Goal: Information Seeking & Learning: Learn about a topic

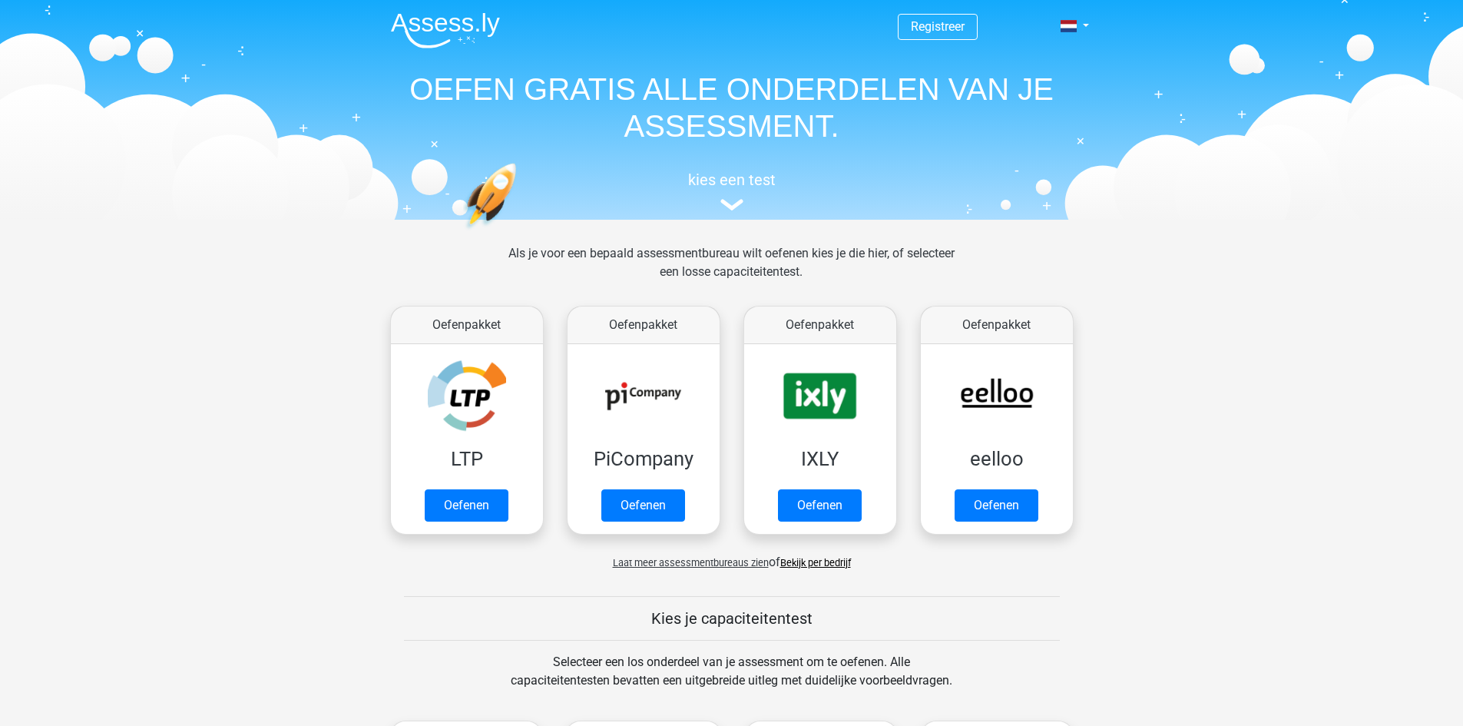
click at [713, 564] on span "Laat meer assessmentbureaus zien" at bounding box center [691, 563] width 156 height 12
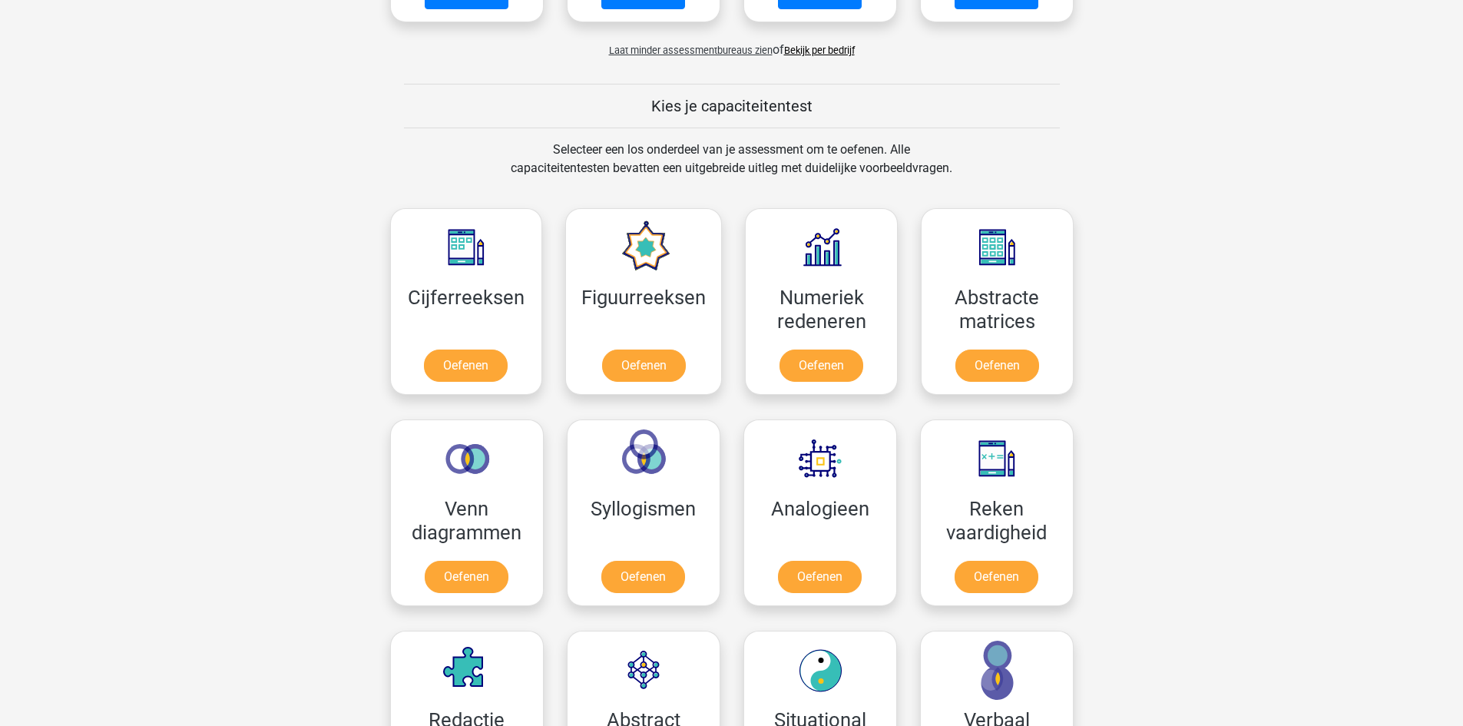
scroll to position [1341, 0]
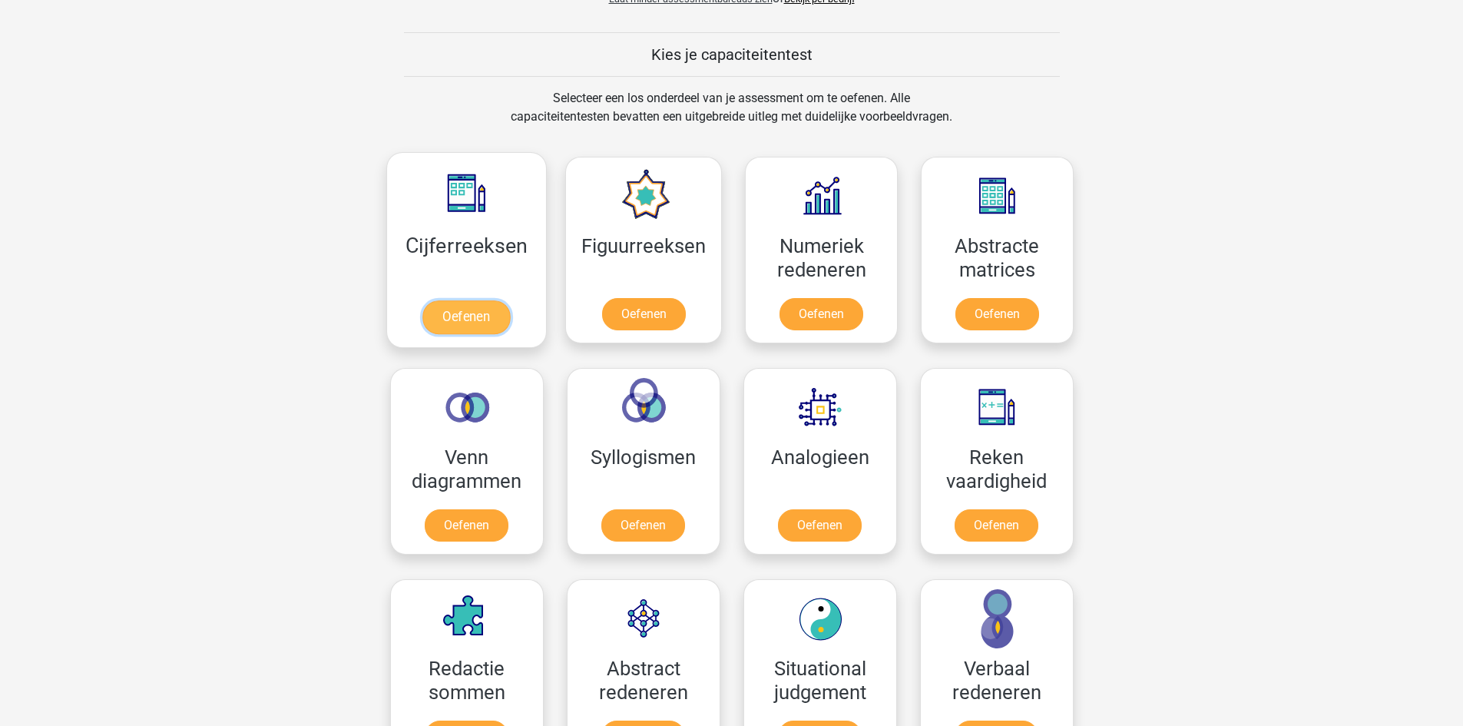
click at [461, 316] on link "Oefenen" at bounding box center [466, 317] width 88 height 34
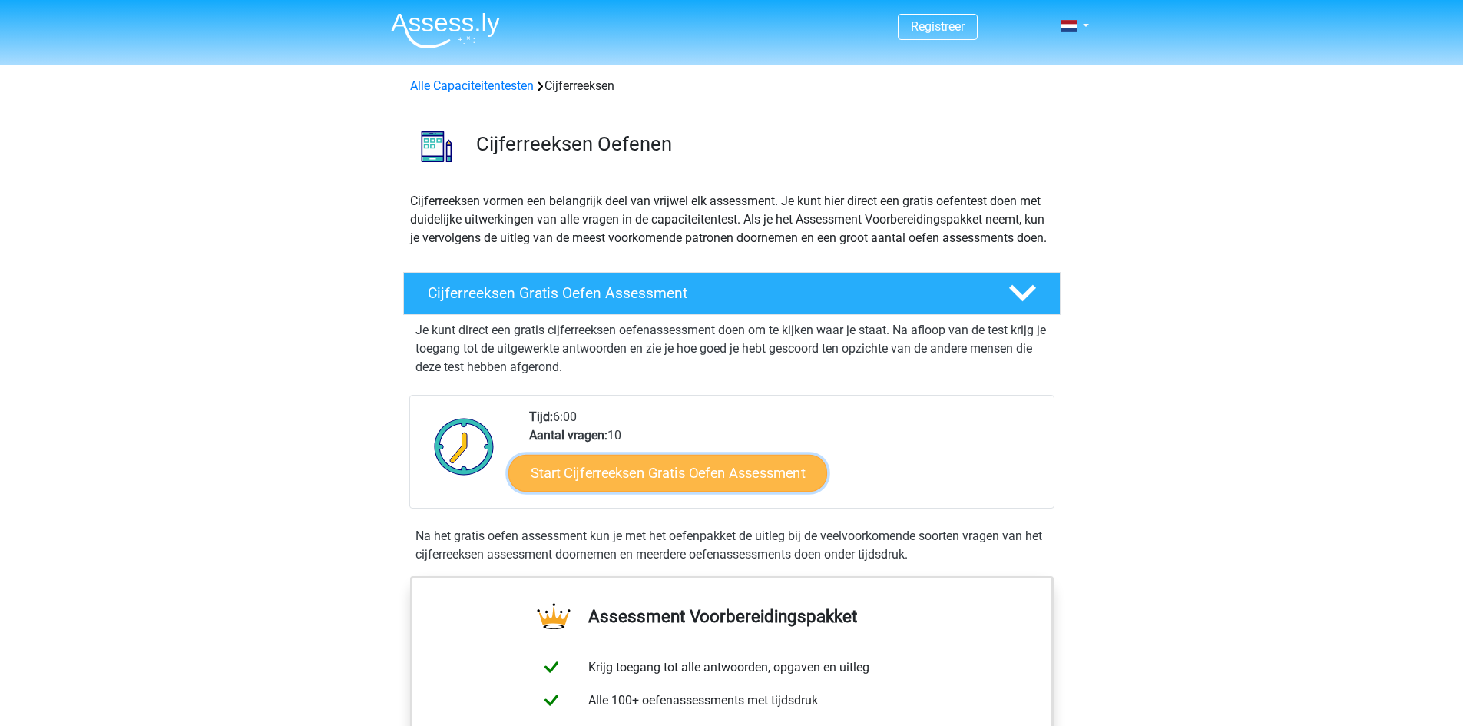
click at [694, 491] on link "Start Cijferreeksen Gratis Oefen Assessment" at bounding box center [667, 472] width 319 height 37
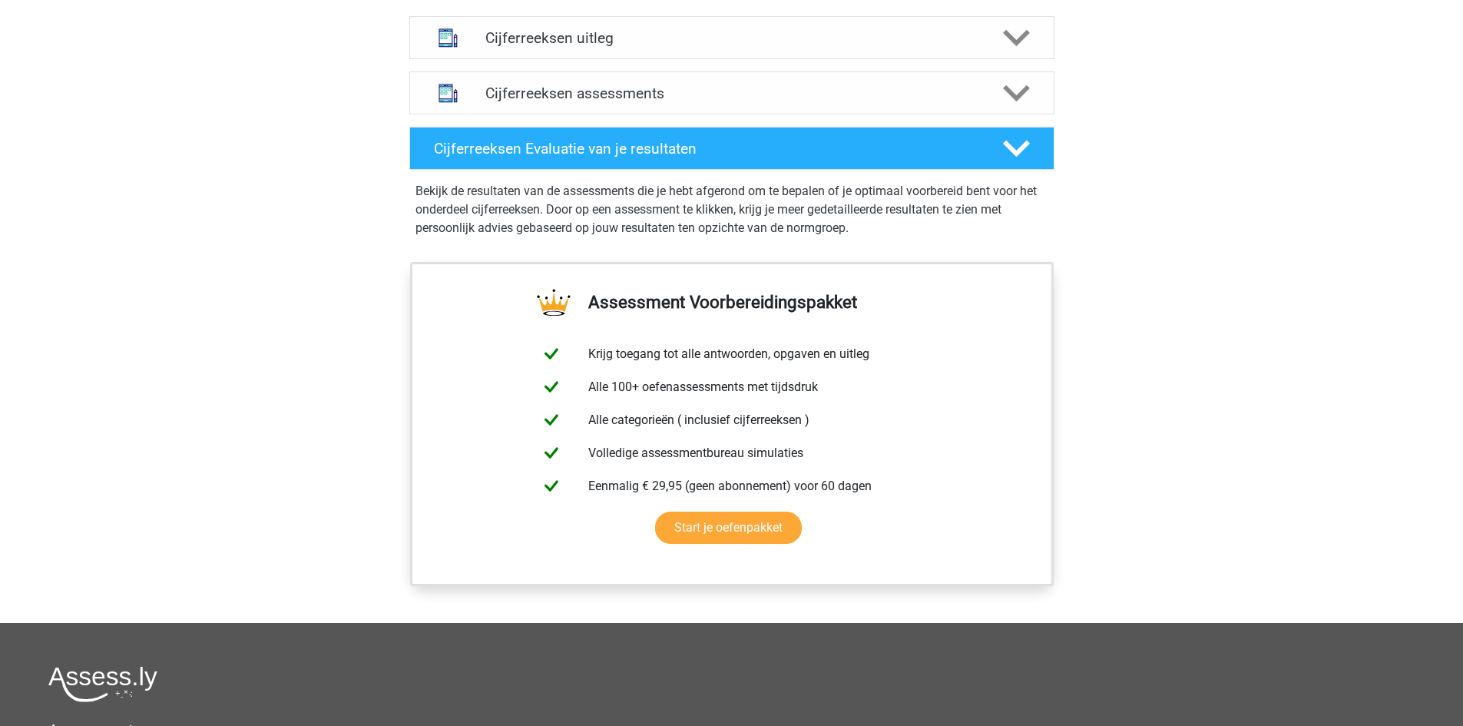
scroll to position [983, 0]
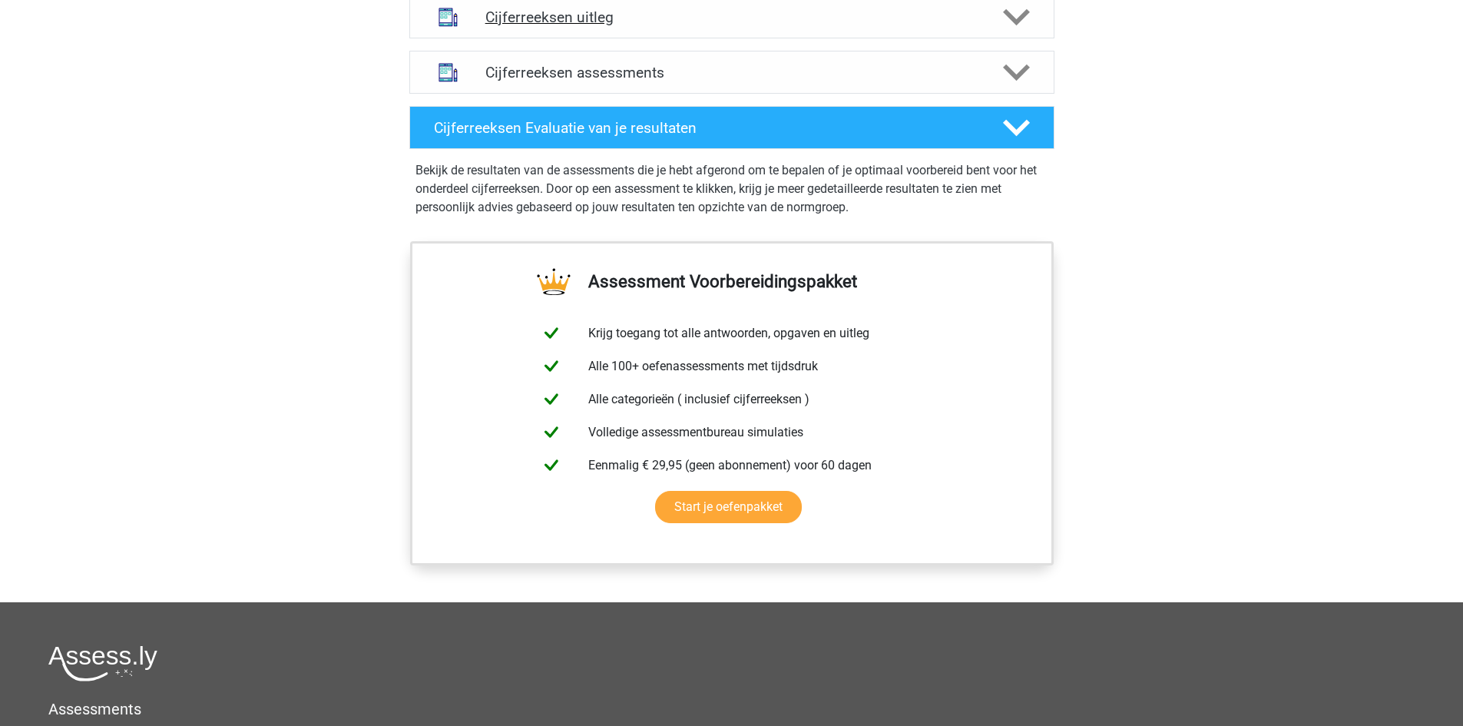
click at [576, 26] on h4 "Cijferreeksen uitleg" at bounding box center [731, 17] width 493 height 18
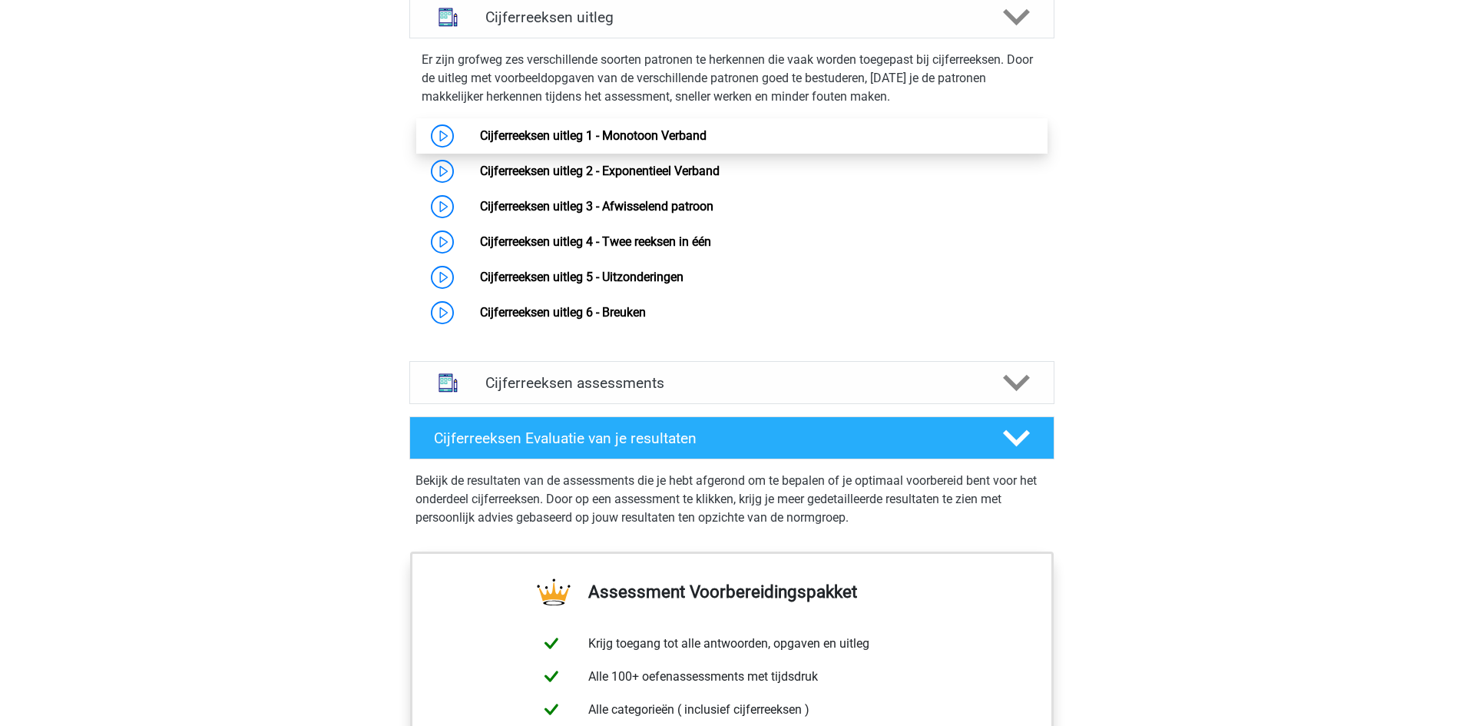
click at [577, 143] on link "Cijferreeksen uitleg 1 - Monotoon Verband" at bounding box center [593, 135] width 227 height 15
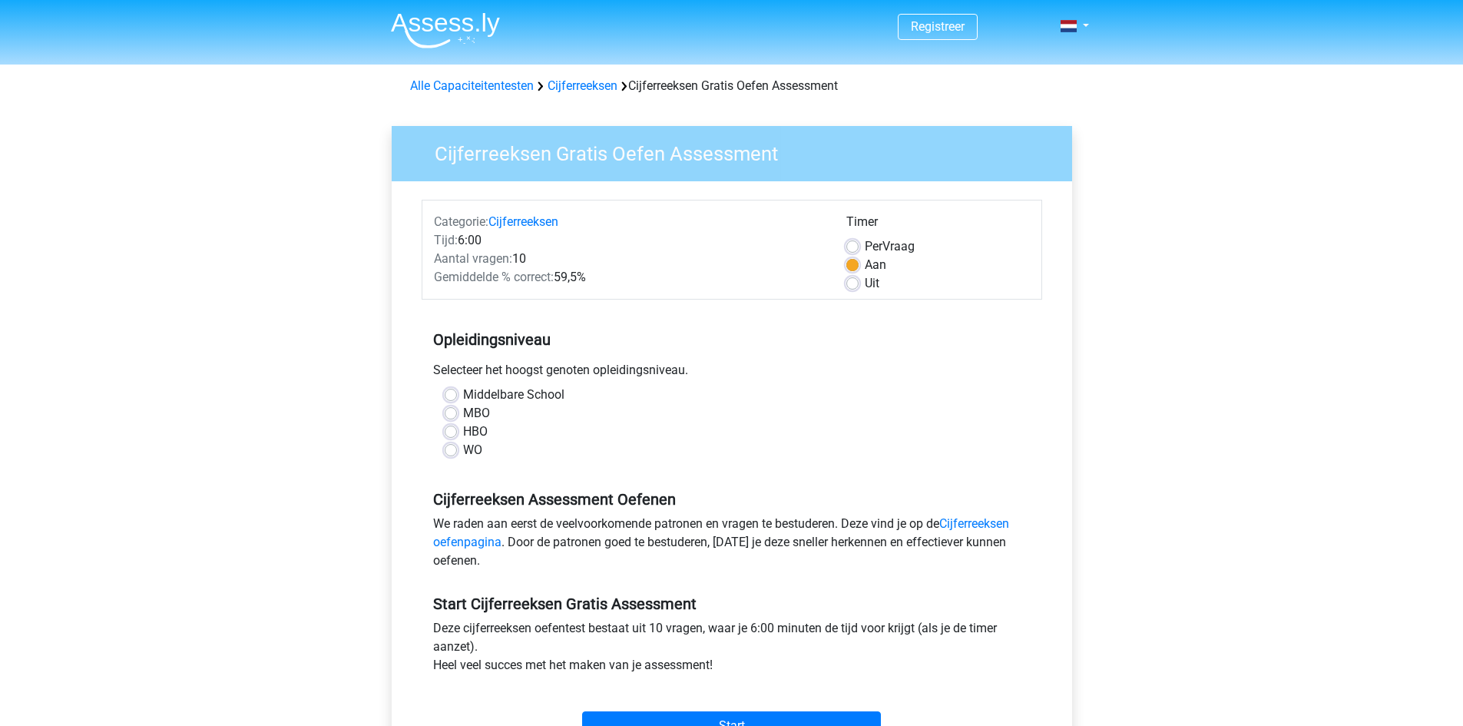
click at [463, 396] on label "Middelbare School" at bounding box center [513, 394] width 101 height 18
click at [448, 396] on input "Middelbare School" at bounding box center [451, 392] width 12 height 15
radio input "true"
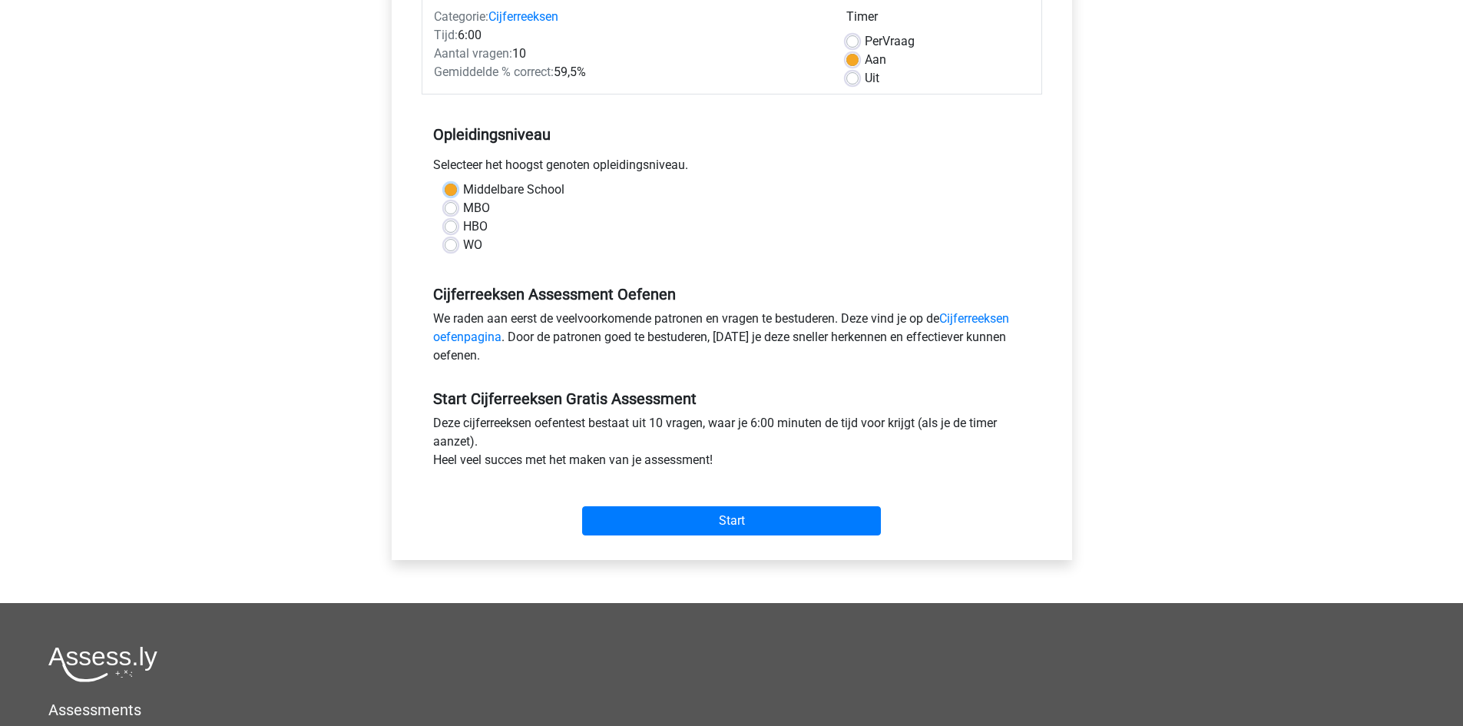
scroll to position [236, 0]
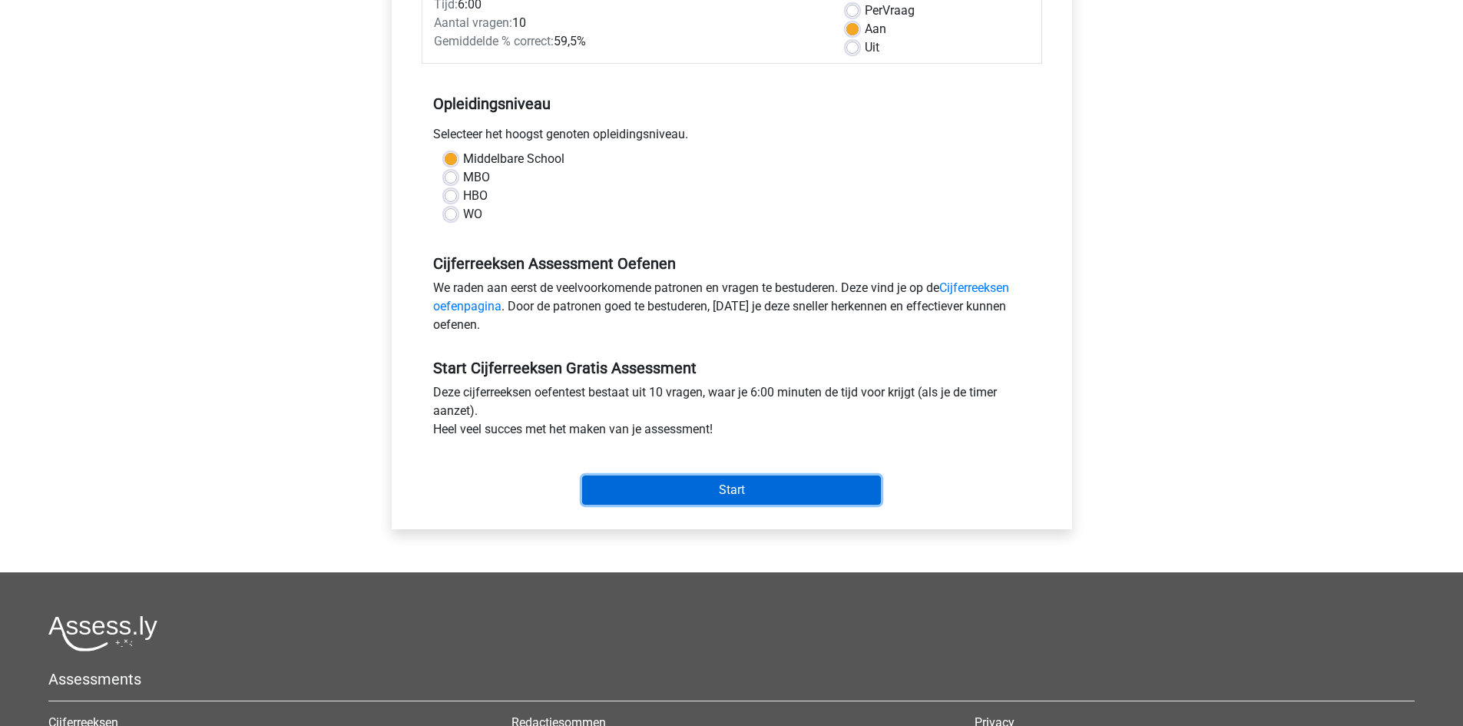
click at [756, 490] on input "Start" at bounding box center [731, 489] width 299 height 29
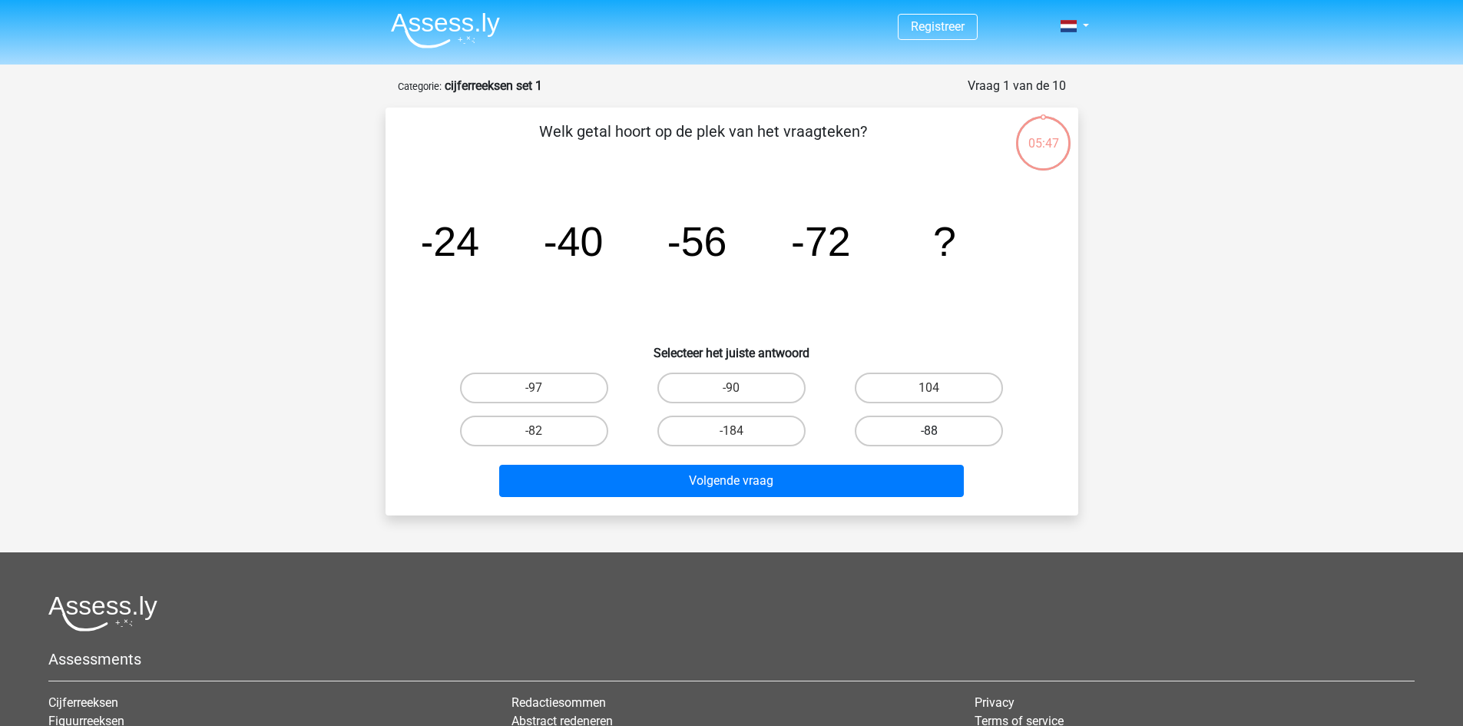
click at [910, 431] on label "-88" at bounding box center [929, 430] width 148 height 31
click at [929, 431] on input "-88" at bounding box center [934, 436] width 10 height 10
radio input "true"
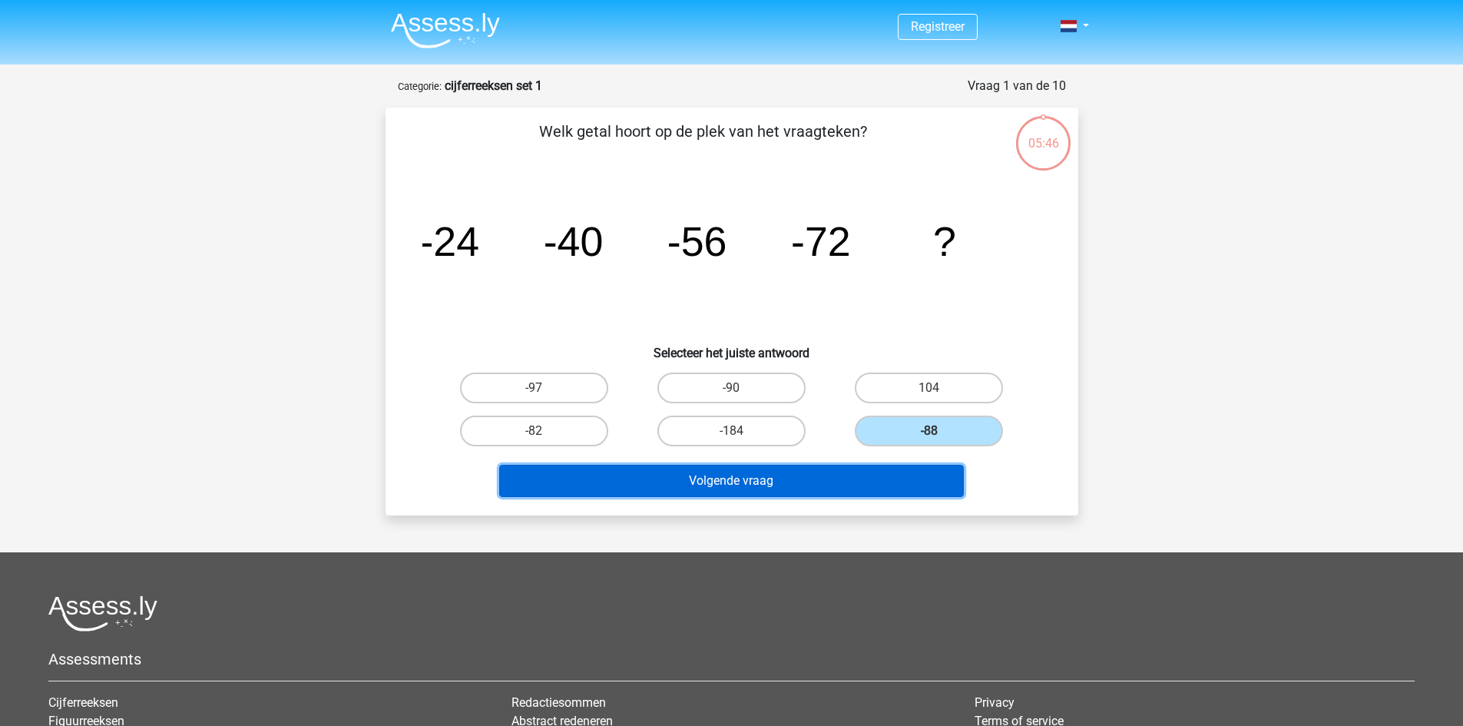
click at [805, 478] on button "Volgende vraag" at bounding box center [731, 481] width 465 height 32
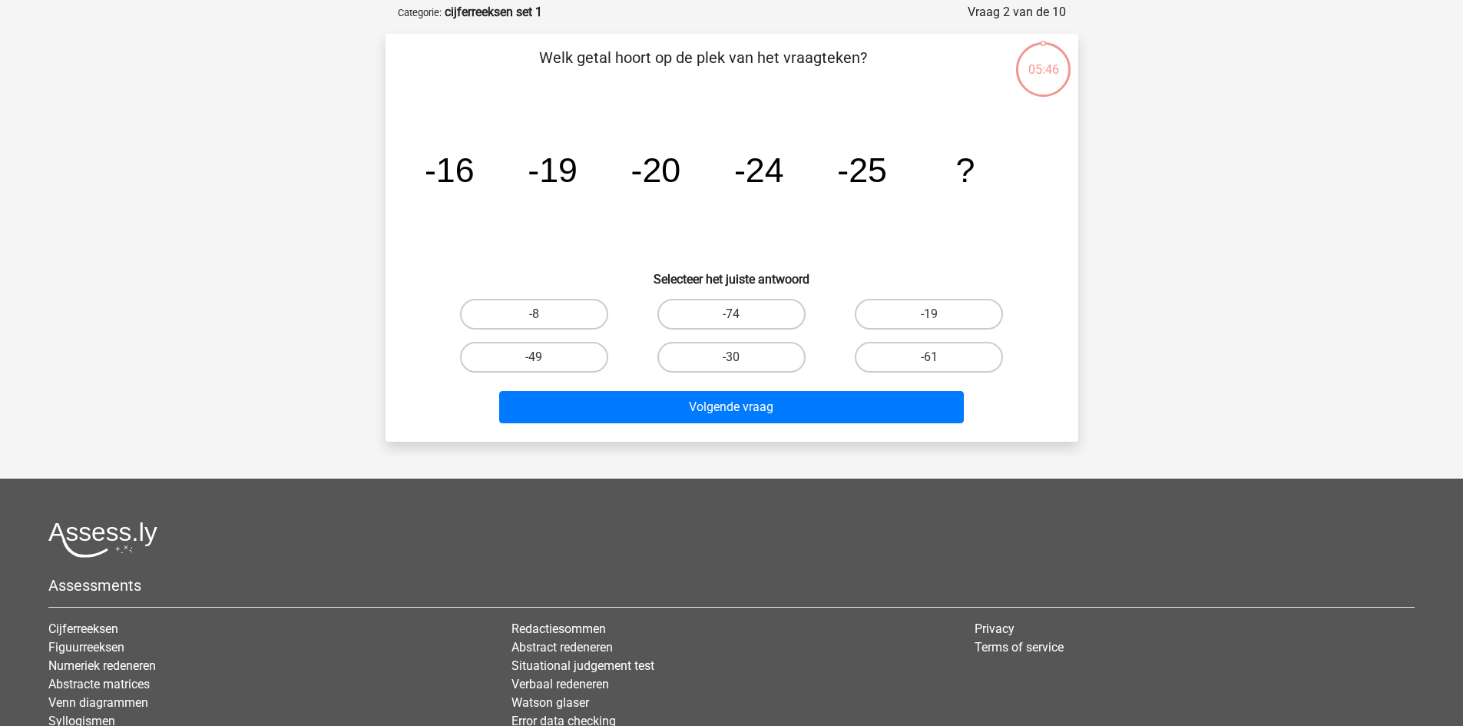
scroll to position [77, 0]
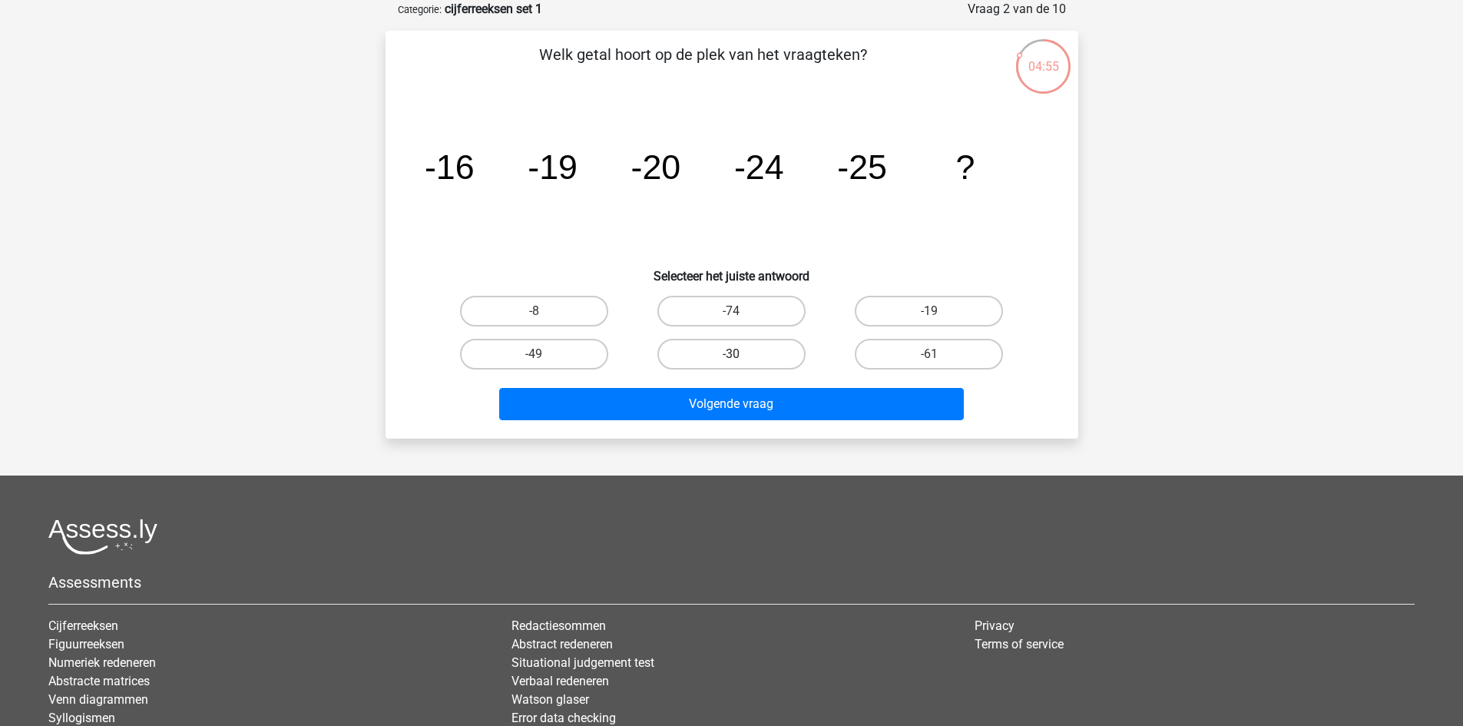
click at [711, 355] on label "-30" at bounding box center [731, 354] width 148 height 31
click at [731, 355] on input "-30" at bounding box center [736, 359] width 10 height 10
radio input "true"
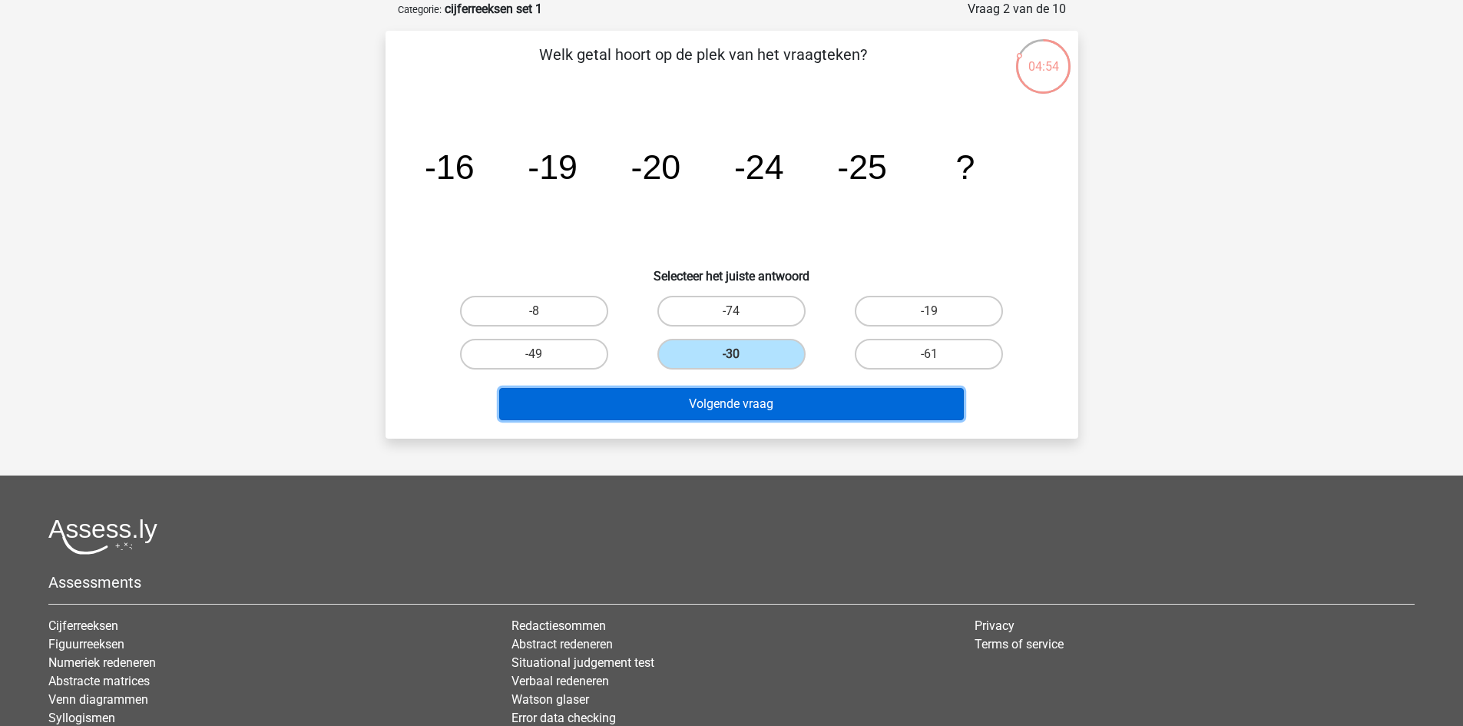
click at [723, 405] on button "Volgende vraag" at bounding box center [731, 404] width 465 height 32
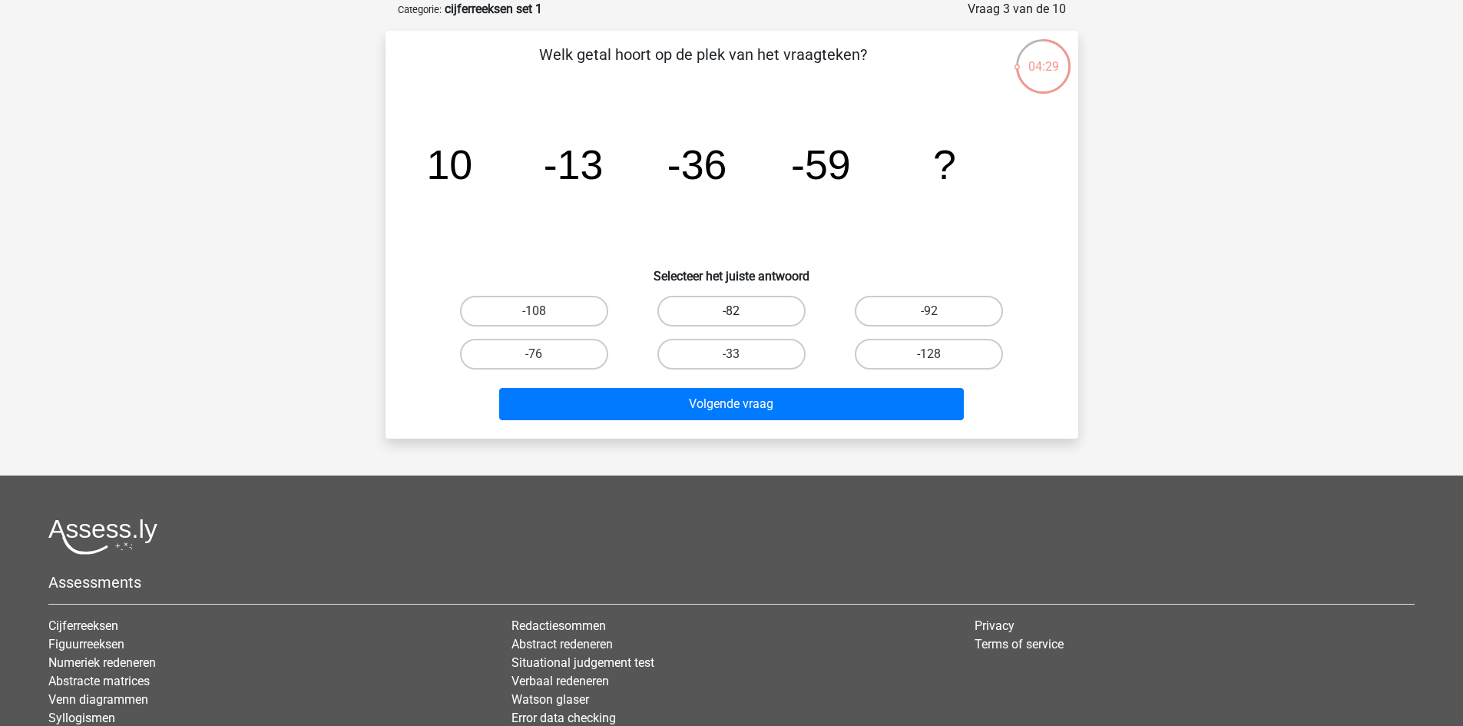
click at [703, 310] on label "-82" at bounding box center [731, 311] width 148 height 31
click at [731, 311] on input "-82" at bounding box center [736, 316] width 10 height 10
radio input "true"
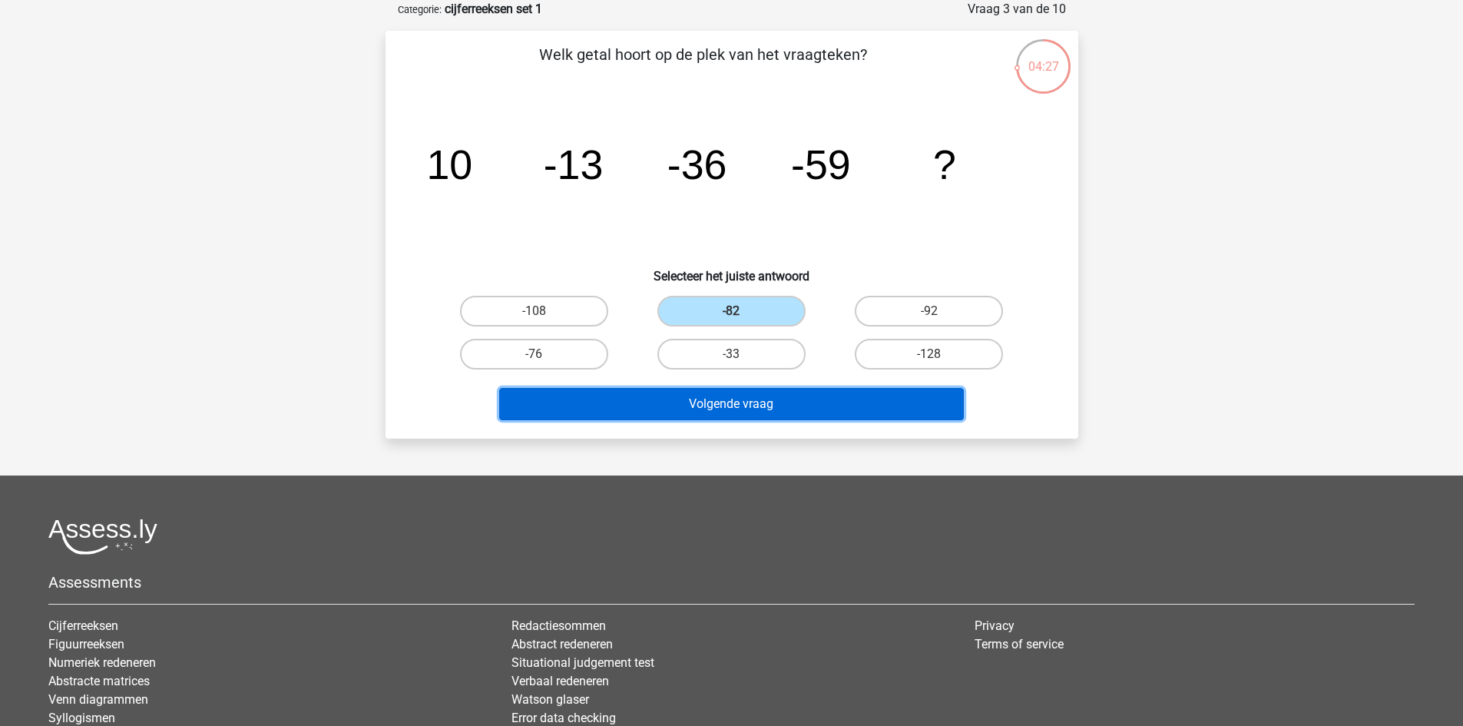
click at [737, 405] on button "Volgende vraag" at bounding box center [731, 404] width 465 height 32
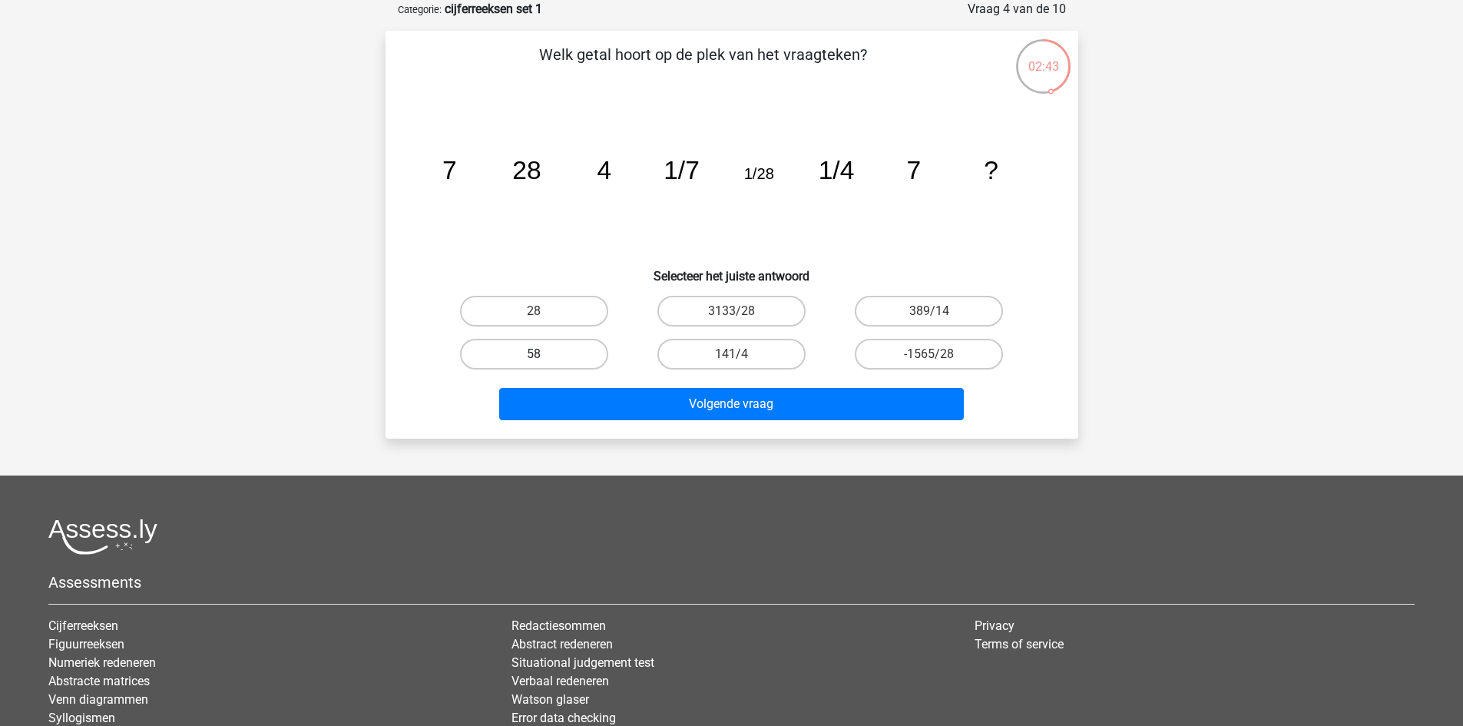
click at [557, 362] on label "58" at bounding box center [534, 354] width 148 height 31
click at [544, 362] on input "58" at bounding box center [539, 359] width 10 height 10
radio input "true"
click at [557, 362] on label "58" at bounding box center [534, 354] width 148 height 31
click at [544, 362] on input "58" at bounding box center [539, 359] width 10 height 10
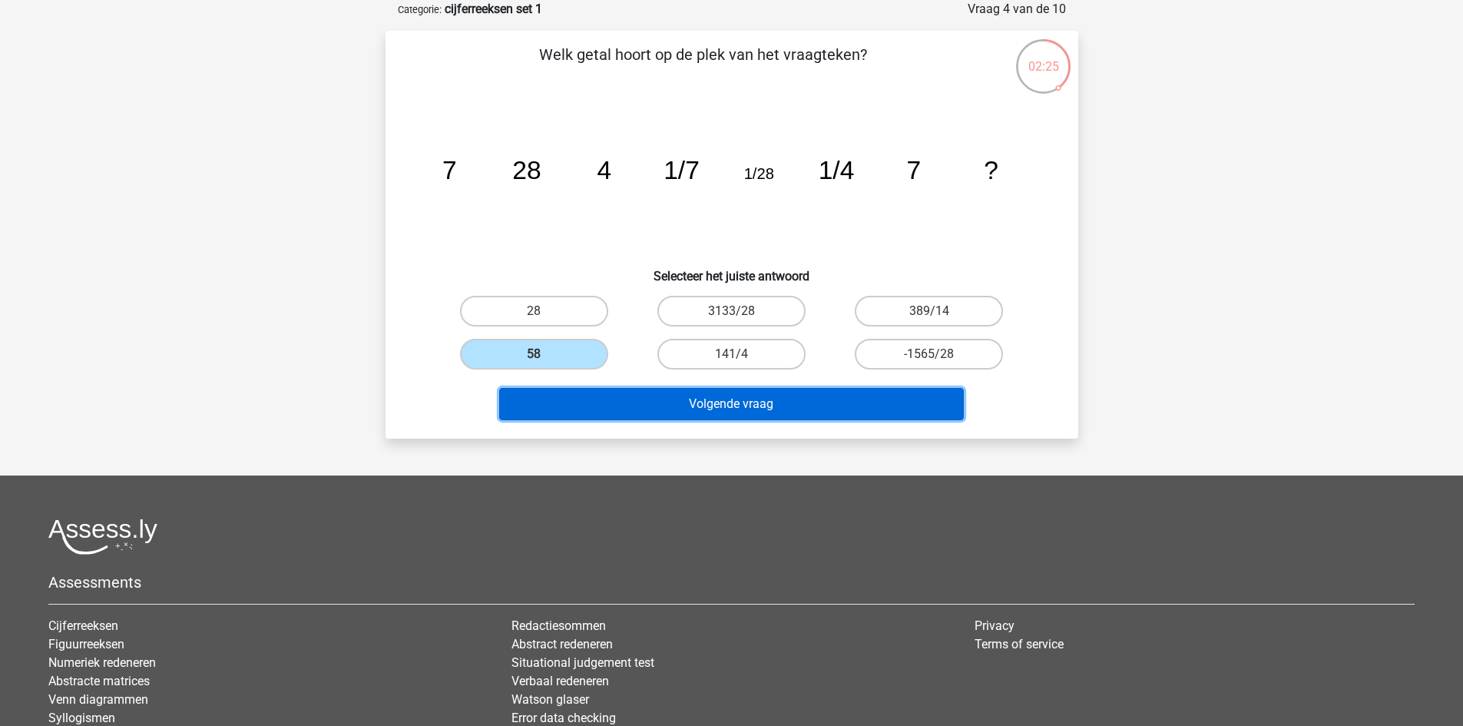
click at [635, 402] on button "Volgende vraag" at bounding box center [731, 404] width 465 height 32
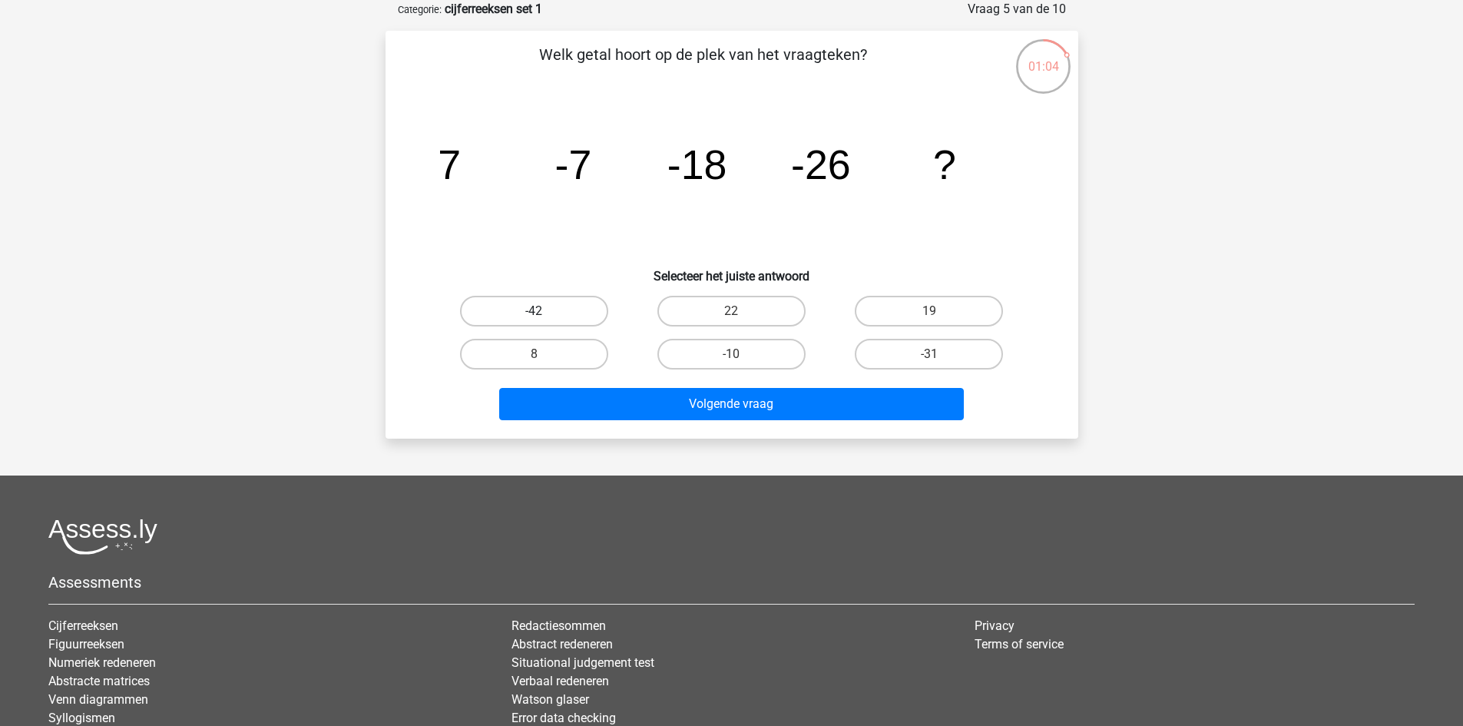
click at [555, 317] on label "-42" at bounding box center [534, 311] width 148 height 31
click at [544, 317] on input "-42" at bounding box center [539, 316] width 10 height 10
radio input "true"
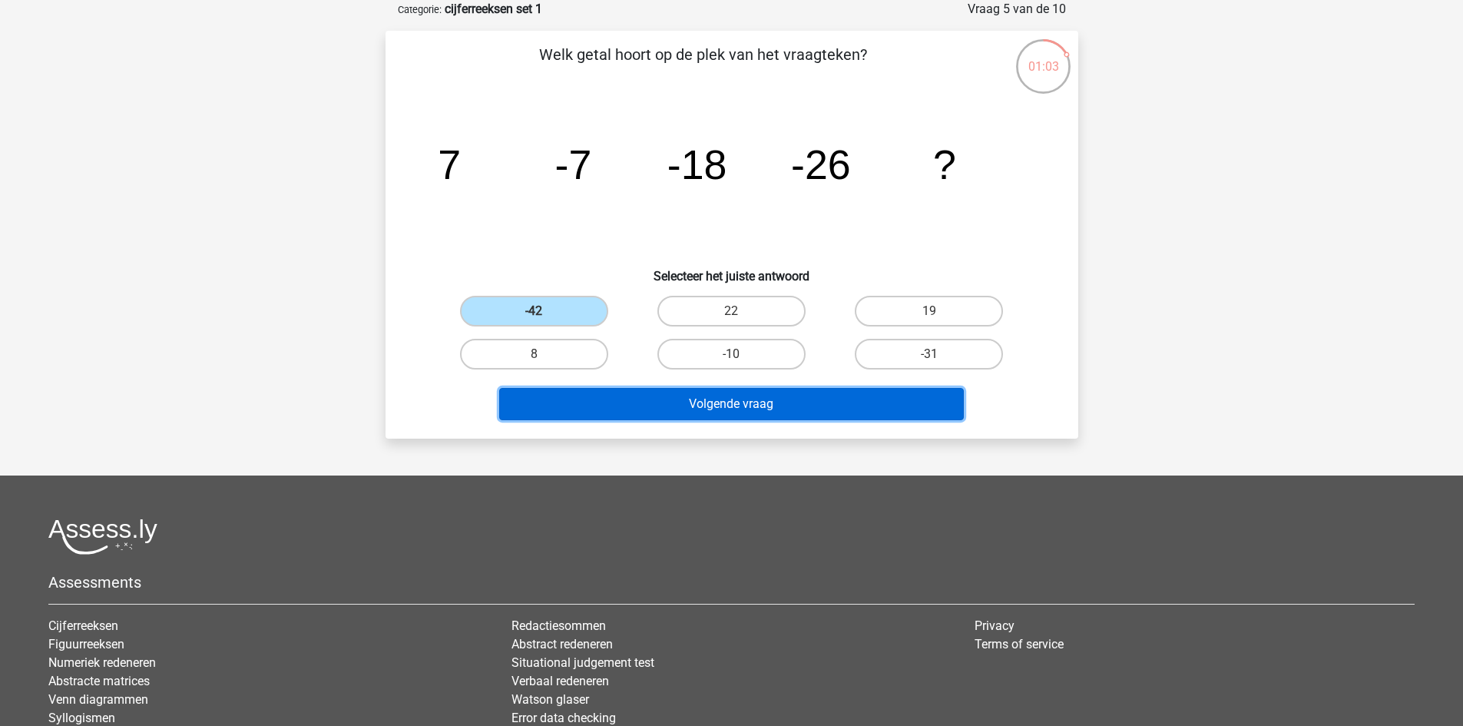
click at [643, 399] on button "Volgende vraag" at bounding box center [731, 404] width 465 height 32
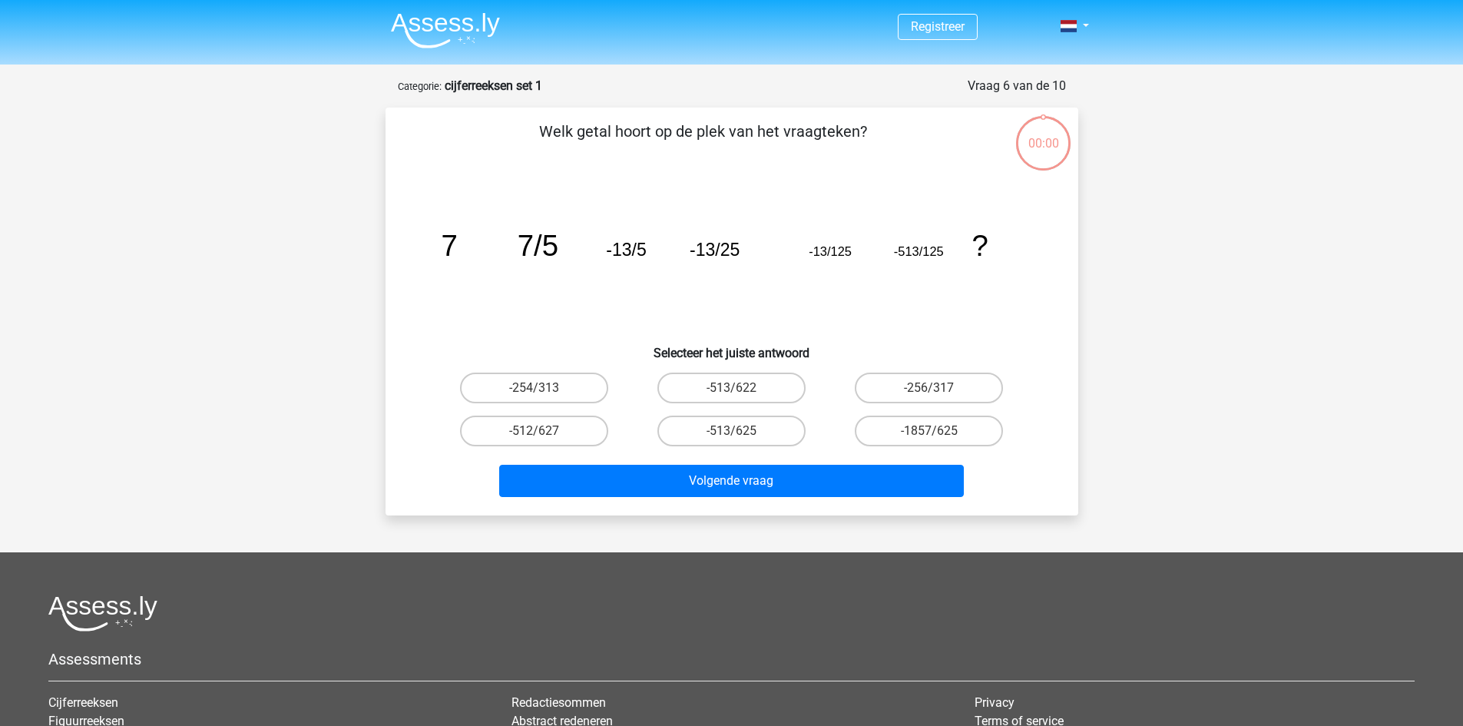
scroll to position [77, 0]
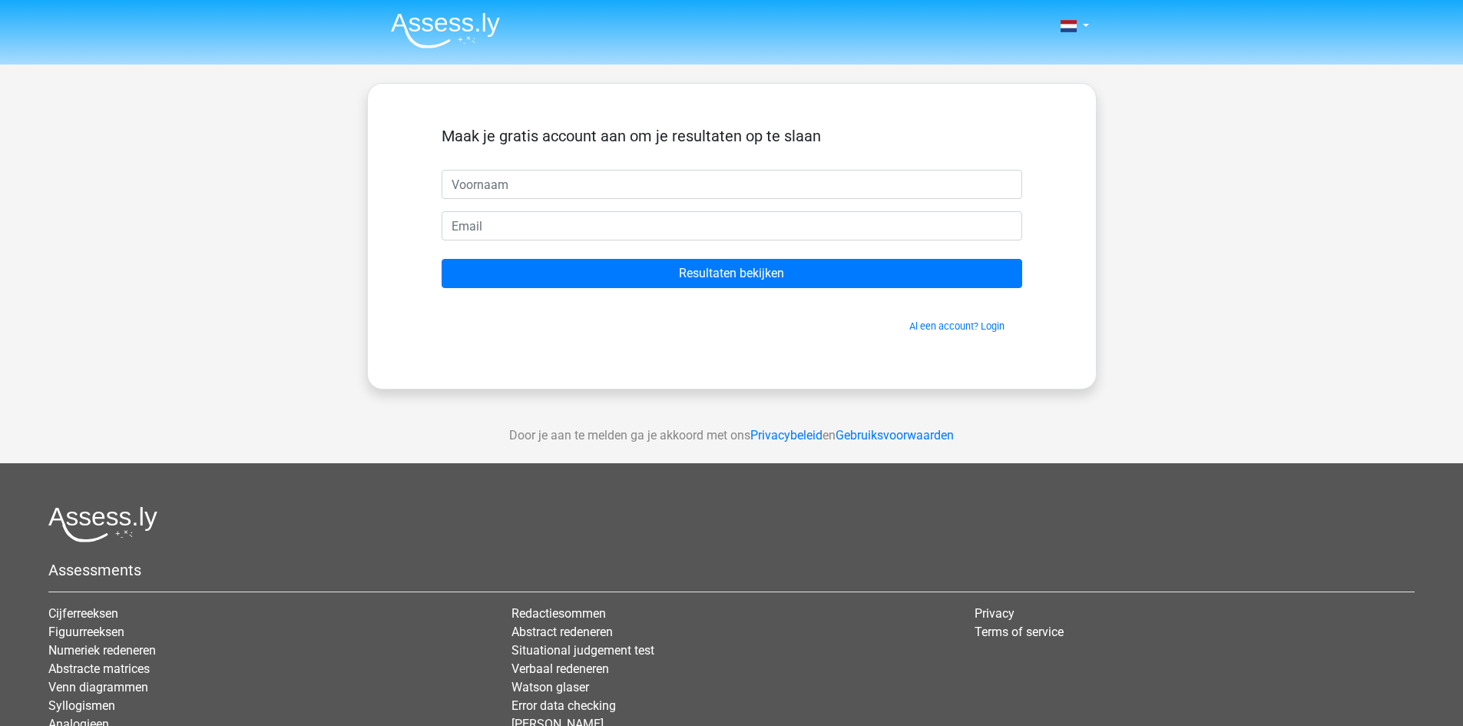
click at [516, 185] on input "text" at bounding box center [732, 184] width 580 height 29
type input "[PERSON_NAME]"
click at [475, 233] on input "email" at bounding box center [732, 225] width 580 height 29
type input "[EMAIL_ADDRESS][DOMAIN_NAME]"
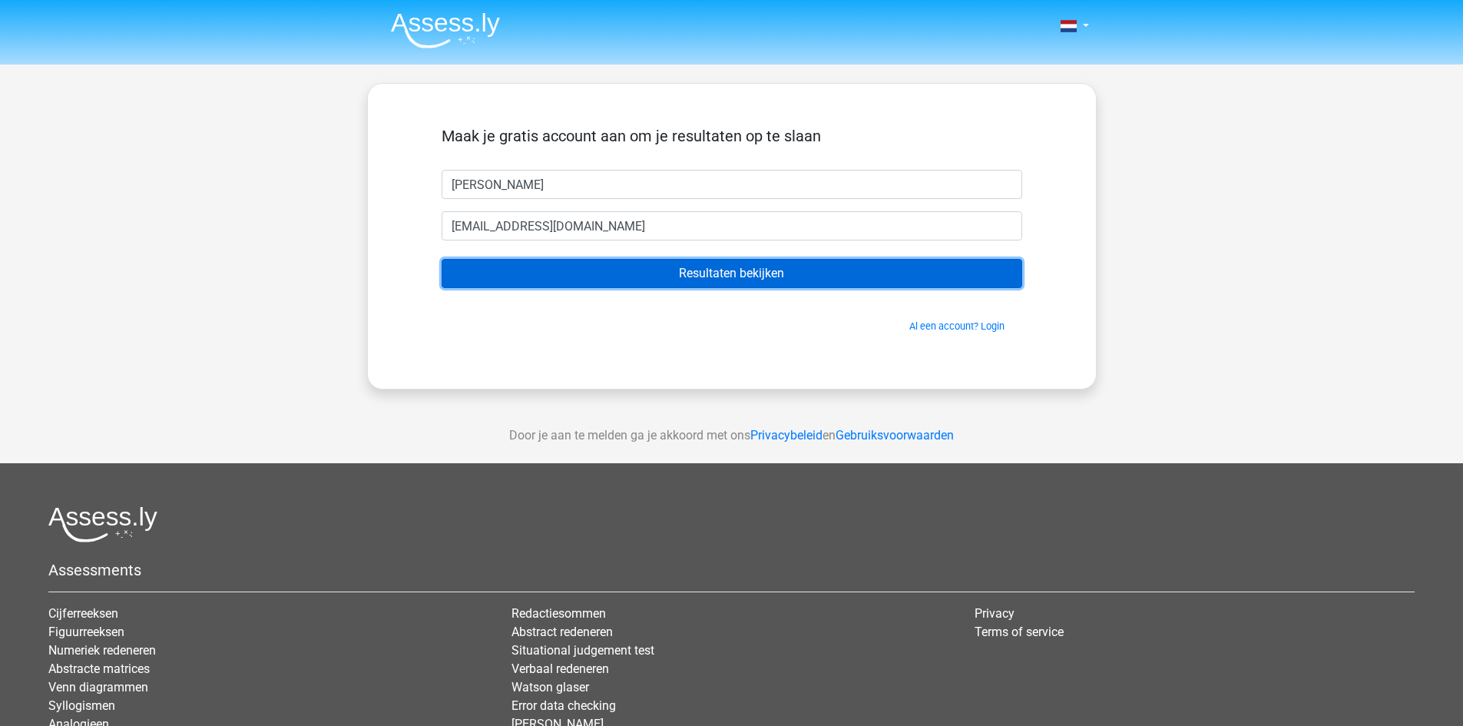
click at [592, 283] on input "Resultaten bekijken" at bounding box center [732, 273] width 580 height 29
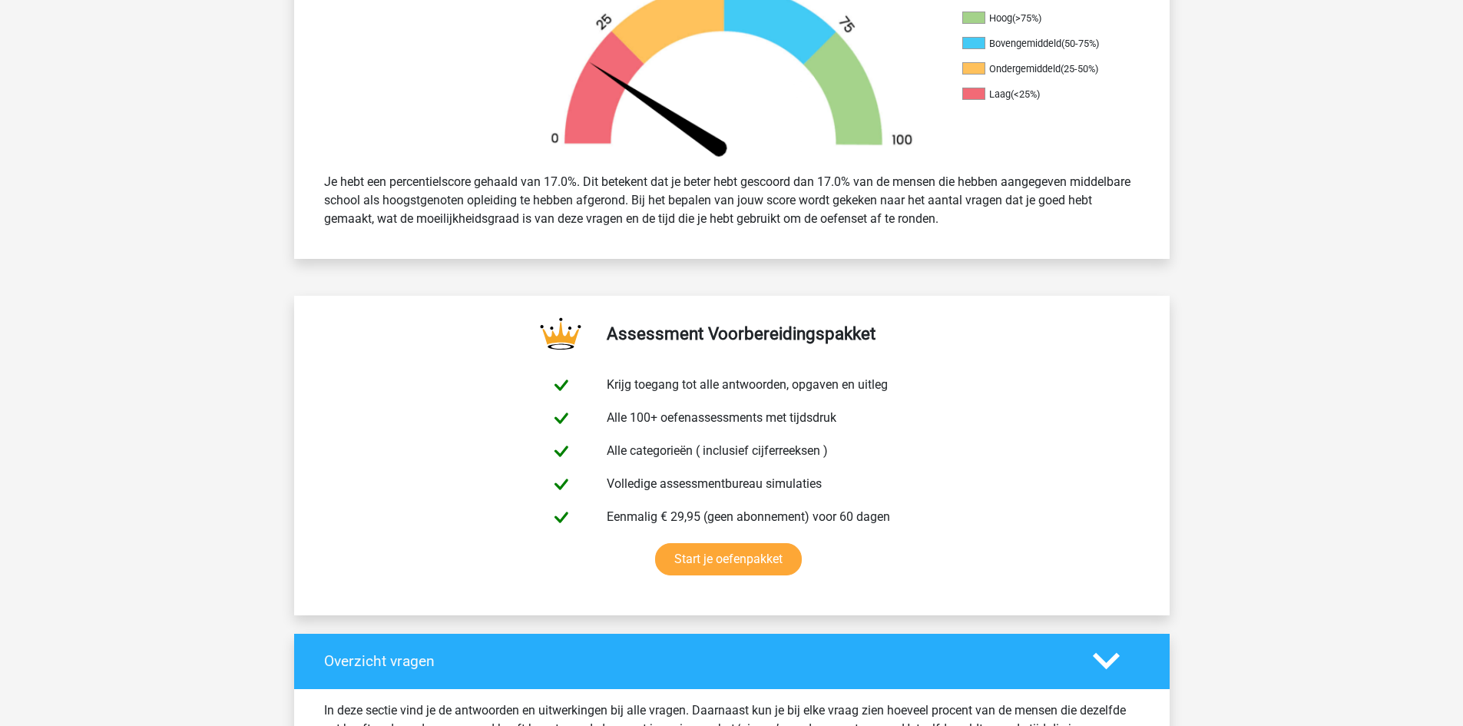
scroll to position [522, 0]
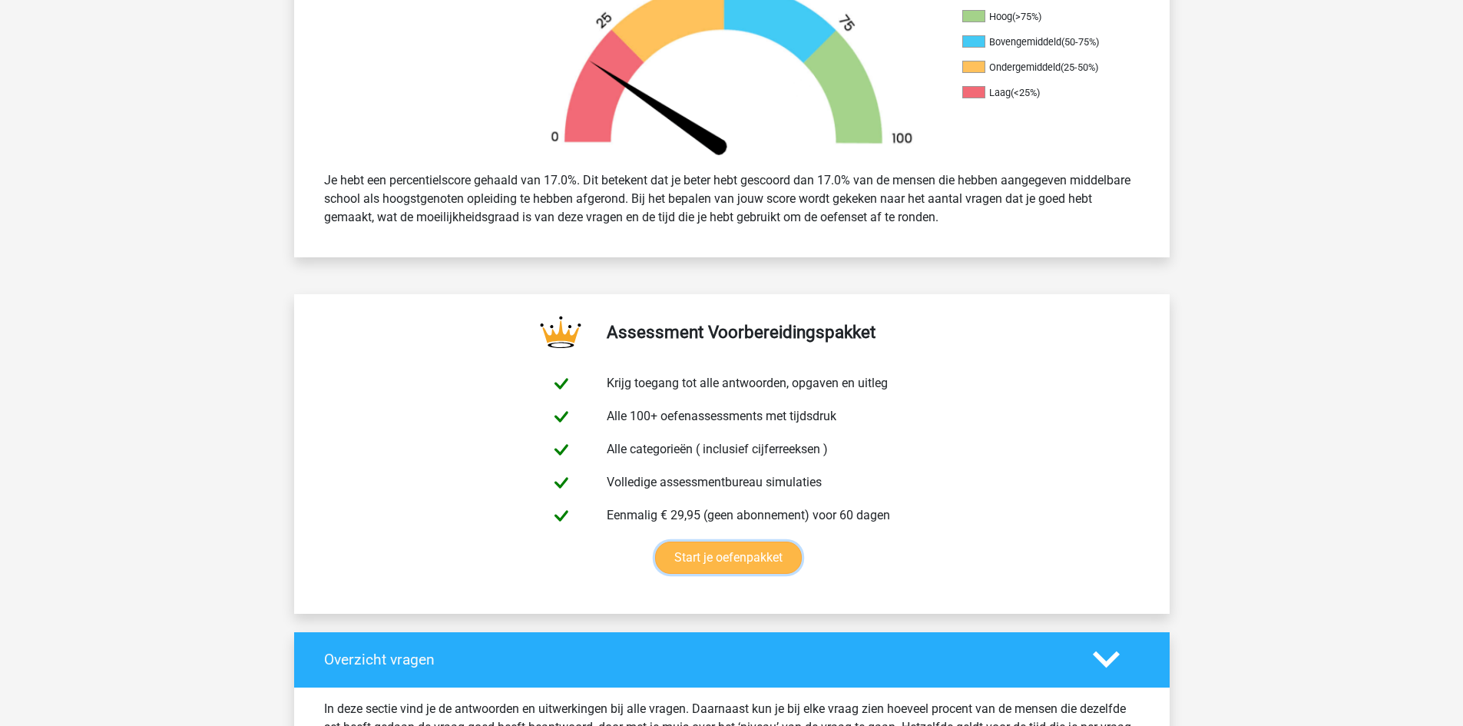
click at [718, 555] on link "Start je oefenpakket" at bounding box center [728, 557] width 147 height 32
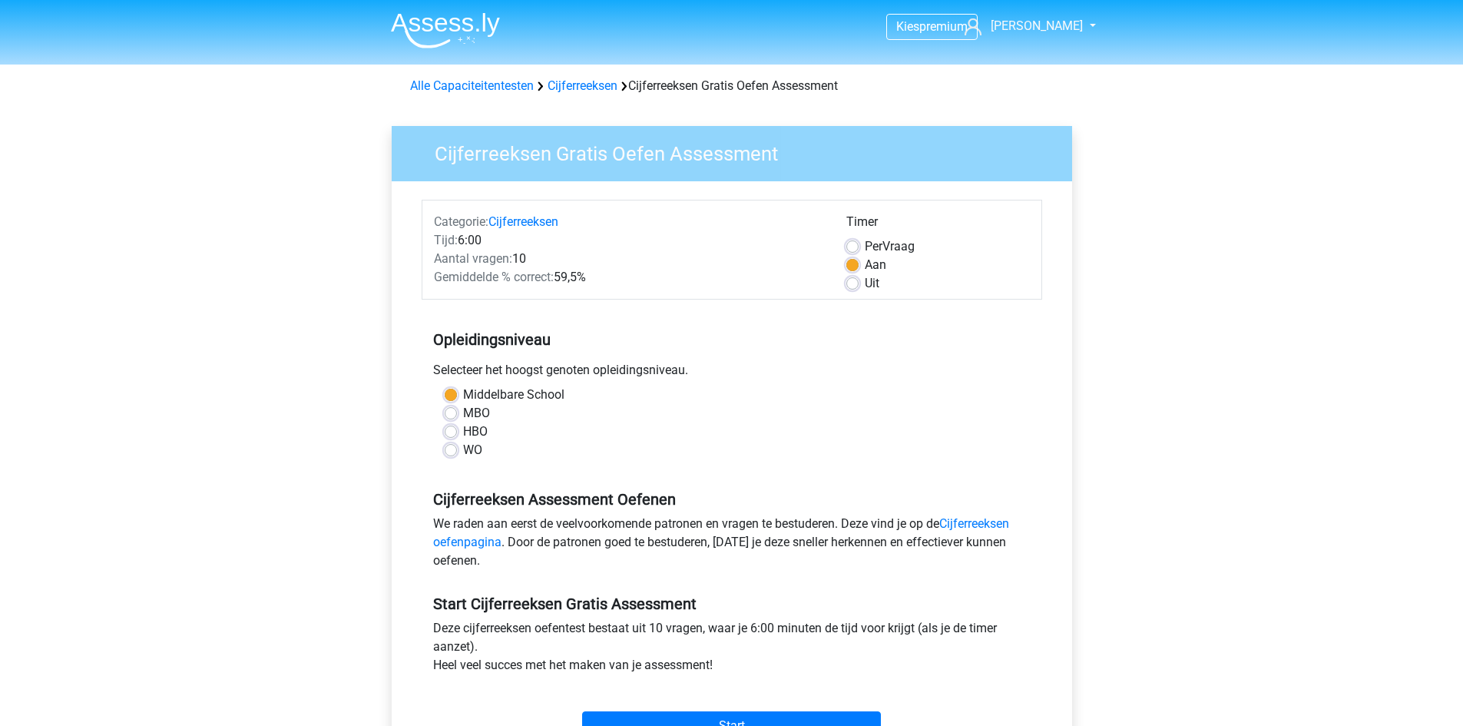
scroll to position [236, 0]
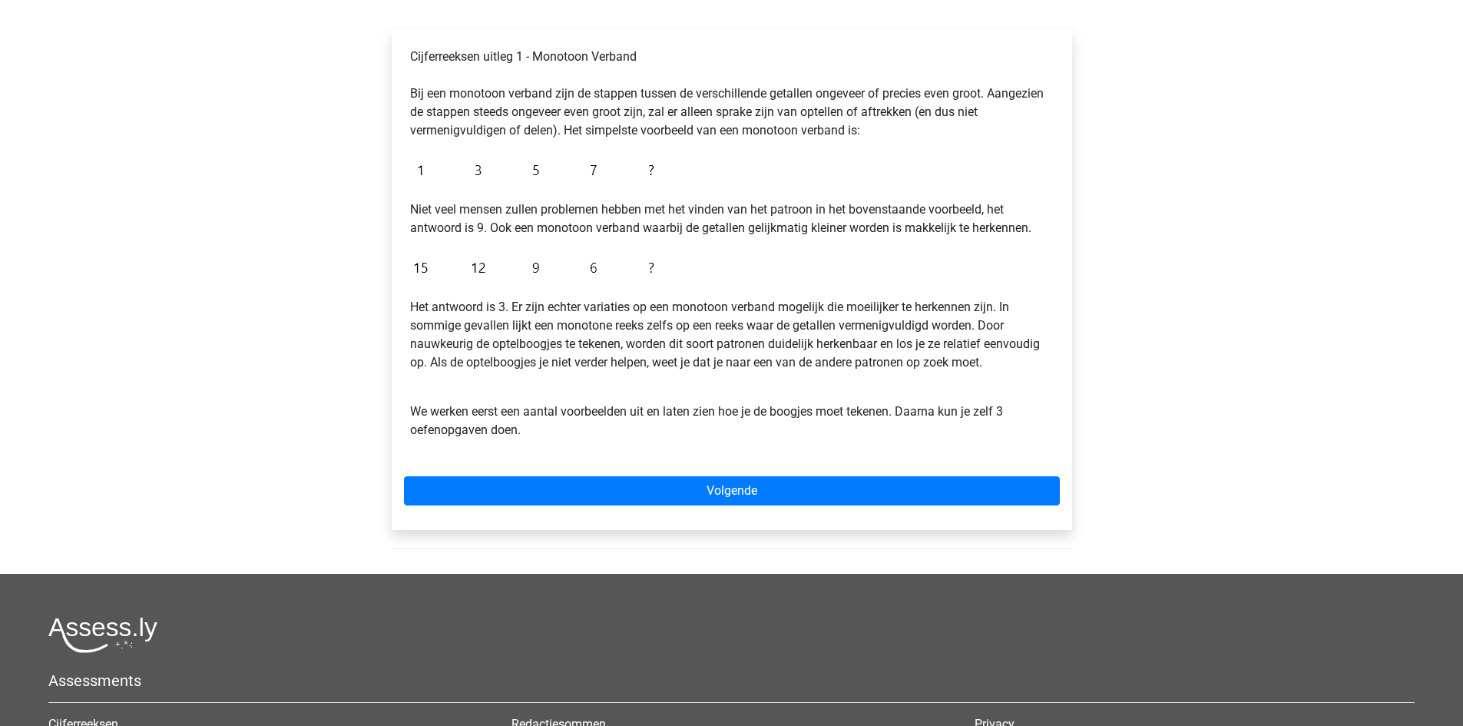
scroll to position [246, 0]
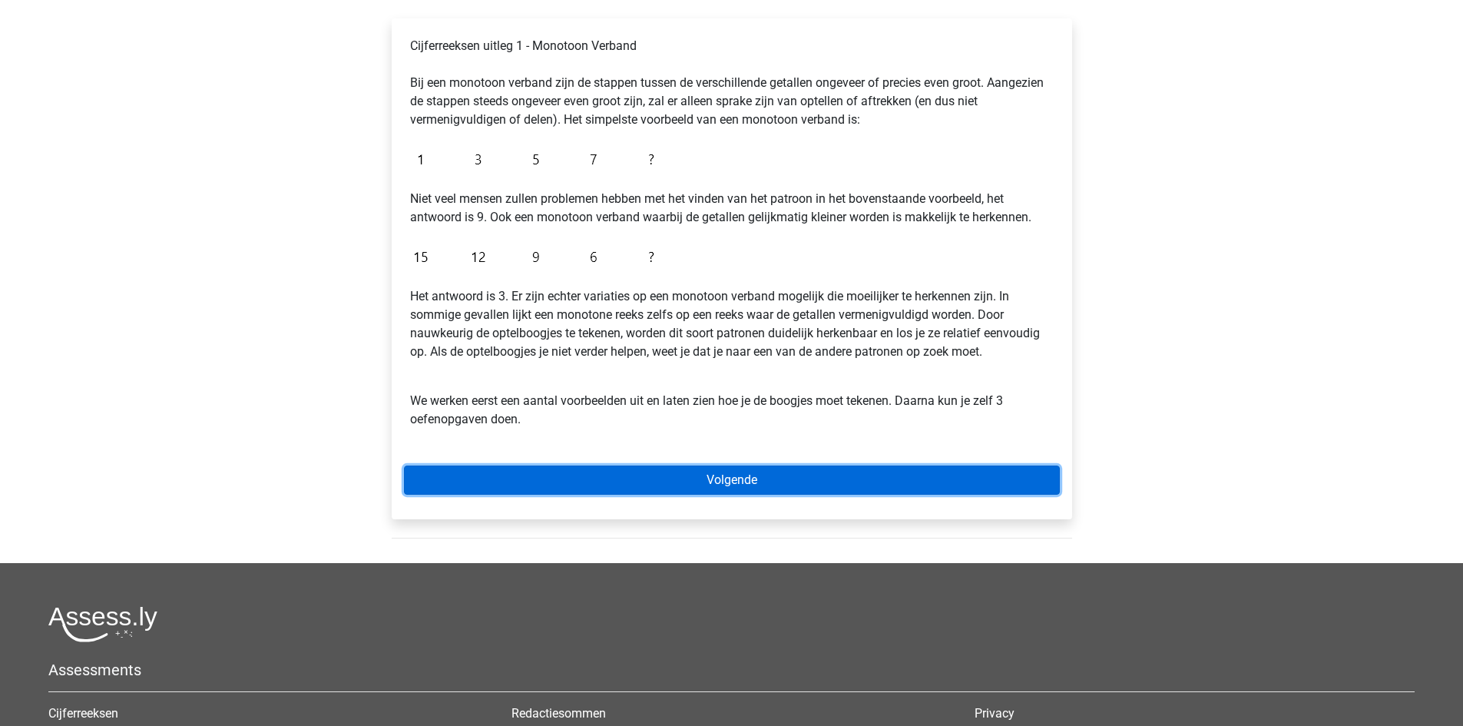
click at [701, 485] on link "Volgende" at bounding box center [732, 479] width 656 height 29
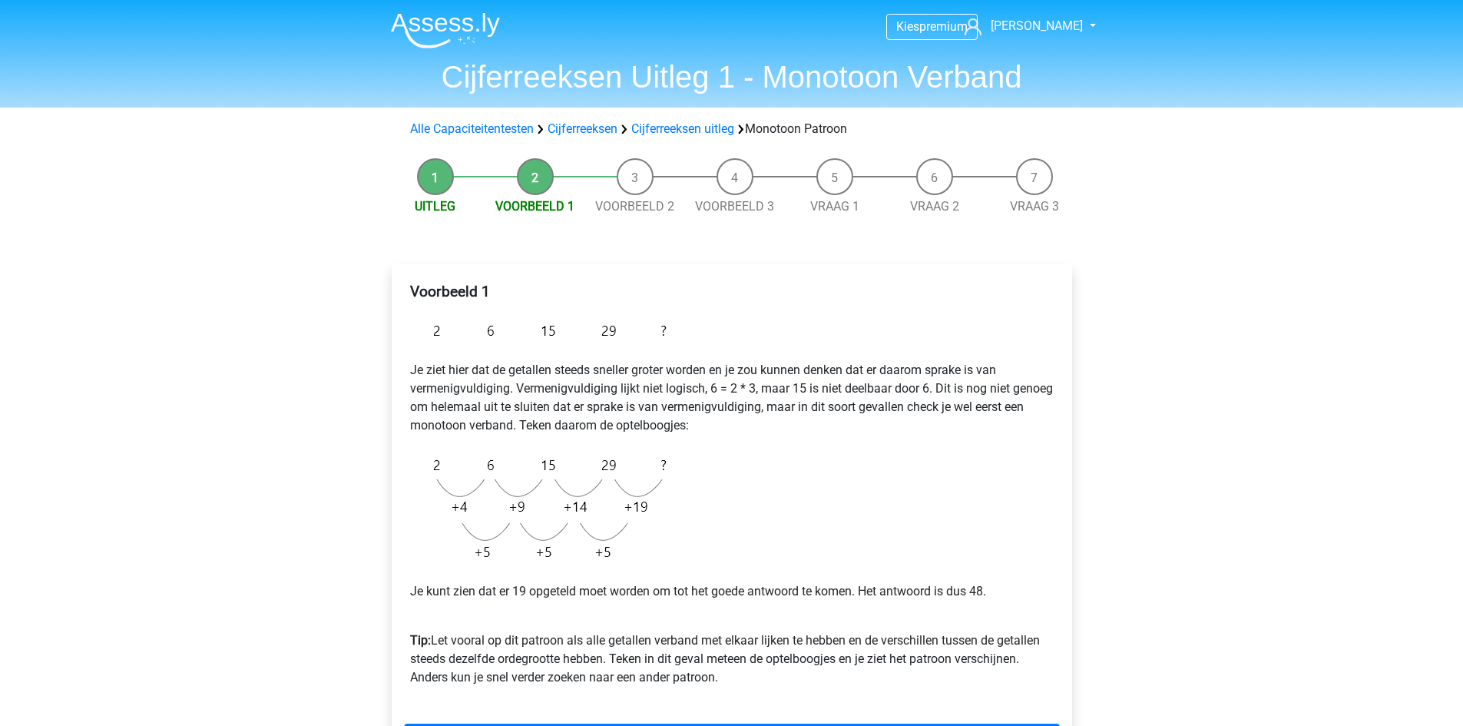
drag, startPoint x: 1021, startPoint y: 537, endPoint x: 1094, endPoint y: 569, distance: 79.4
click at [1094, 569] on div "Uitleg Voorbeeld 1 Voorbeeld 2 Voorbeeld 3 Vraag 1 Vraag 2 Vraag 3 Voorbeeld 1 …" at bounding box center [731, 485] width 729 height 670
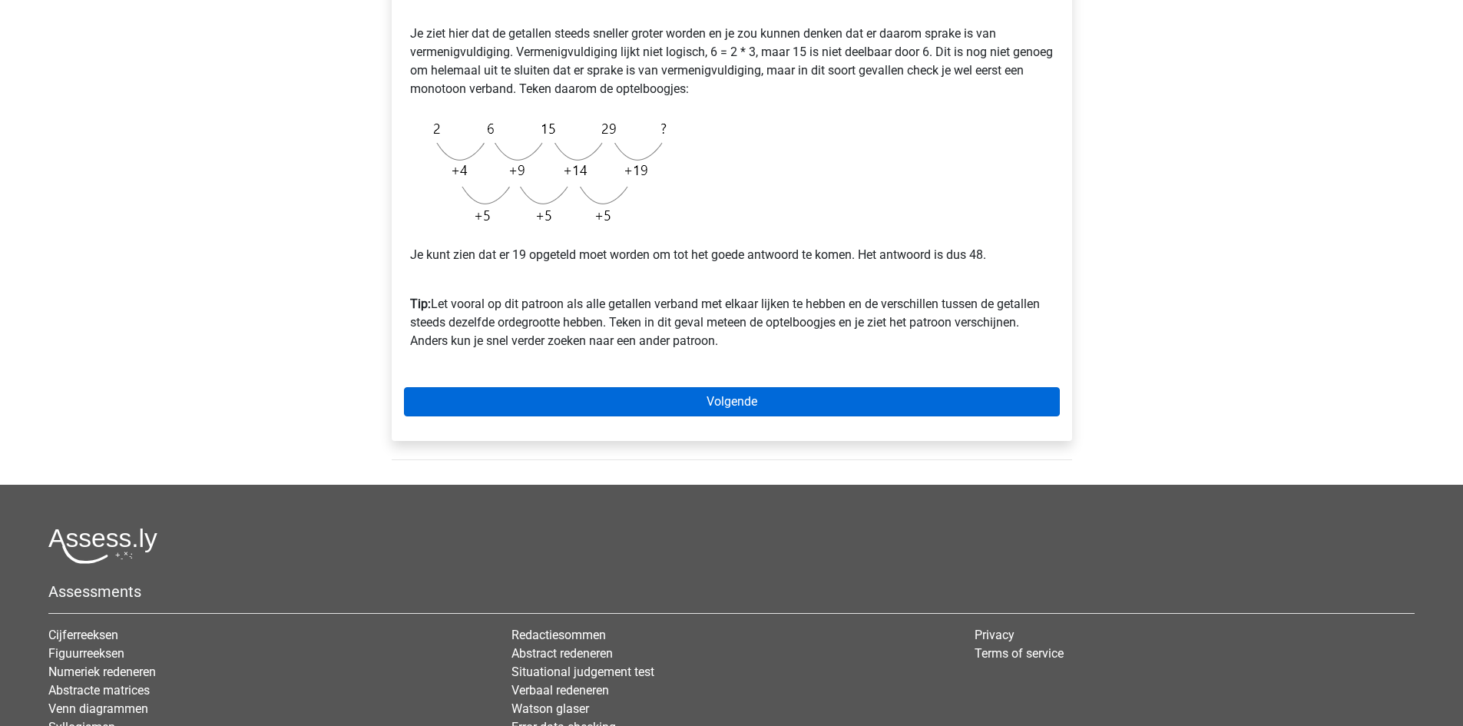
scroll to position [338, 0]
click at [889, 404] on link "Volgende" at bounding box center [732, 399] width 656 height 29
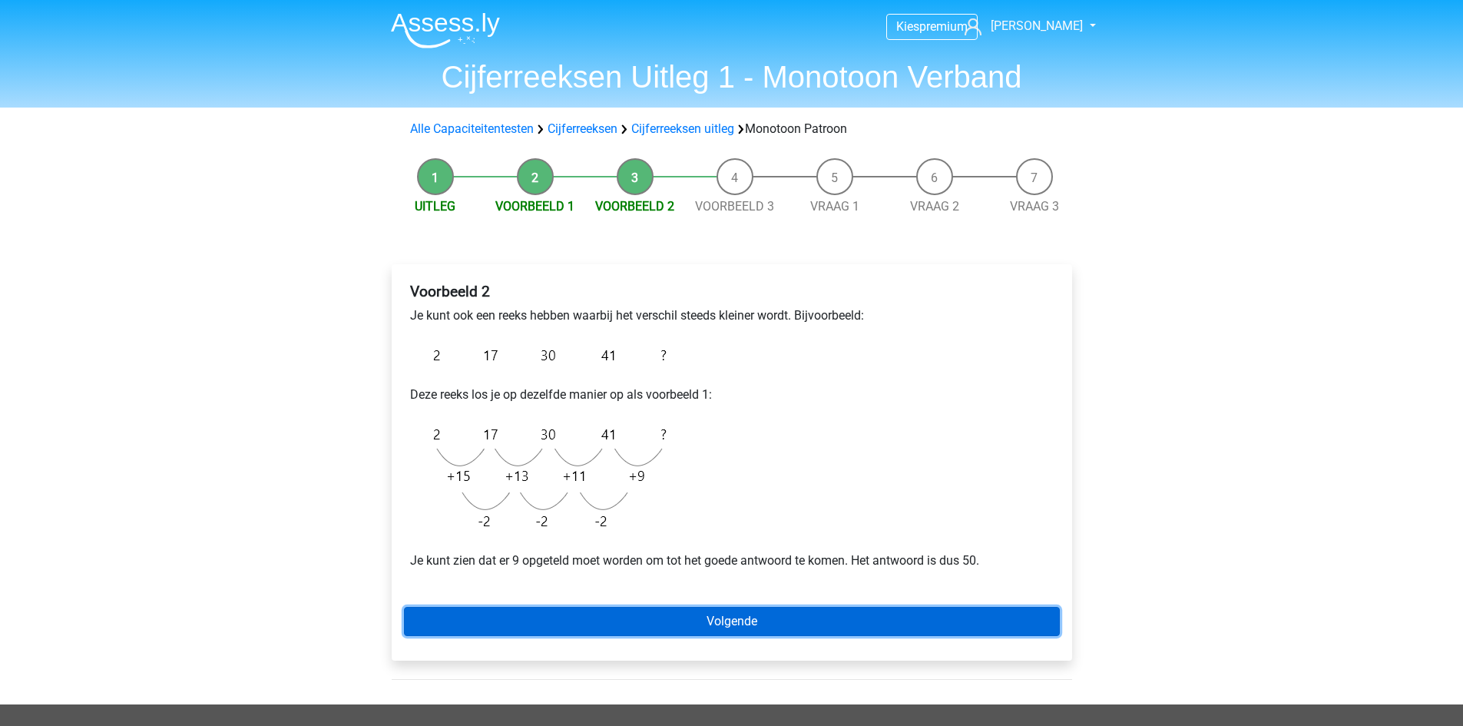
click at [736, 623] on link "Volgende" at bounding box center [732, 621] width 656 height 29
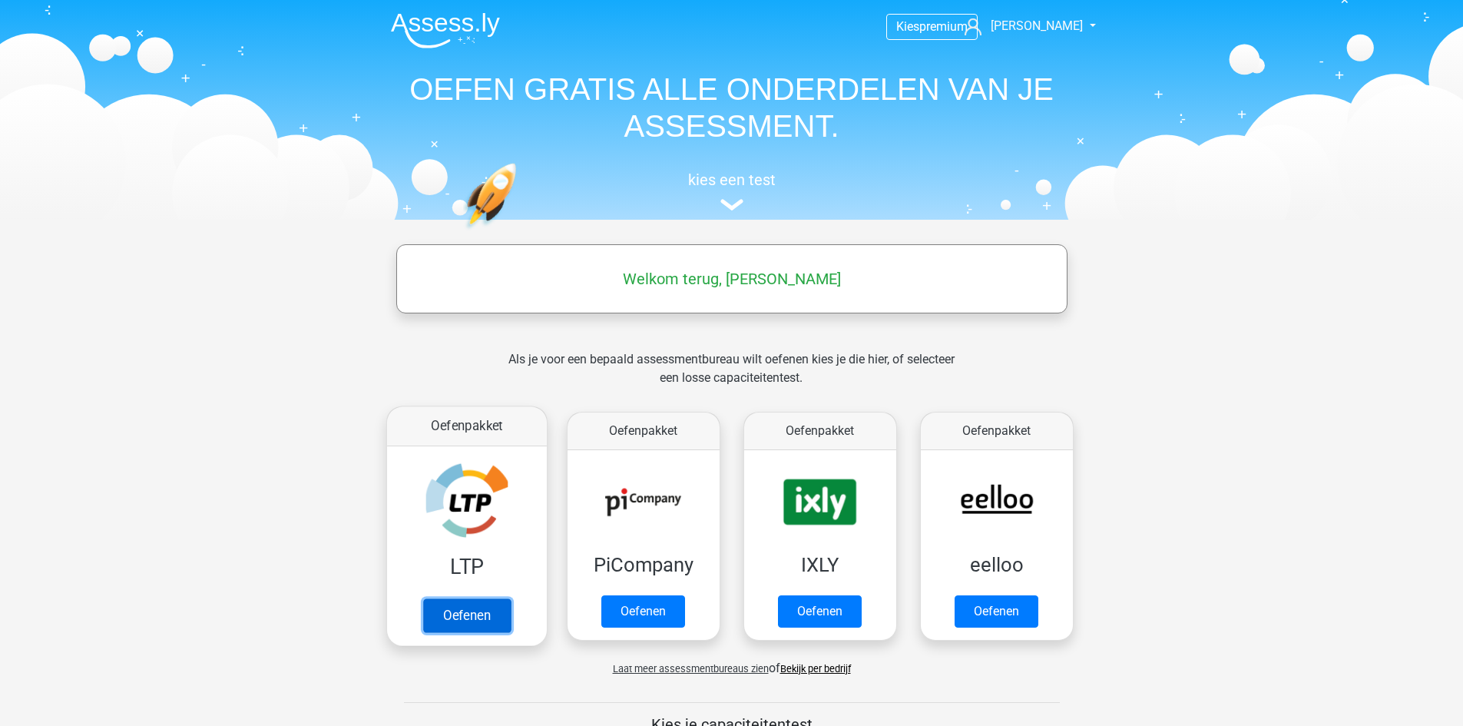
click at [454, 622] on link "Oefenen" at bounding box center [466, 615] width 88 height 34
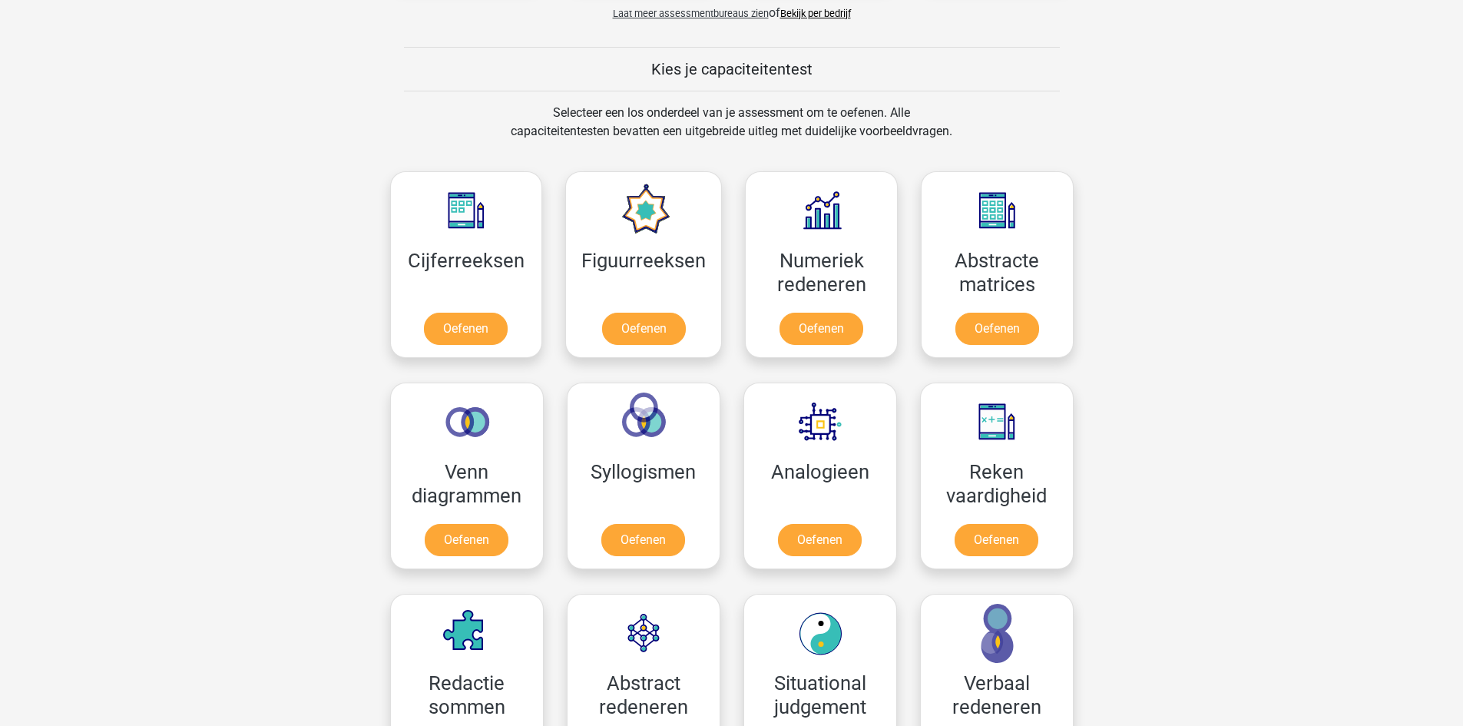
scroll to position [696, 0]
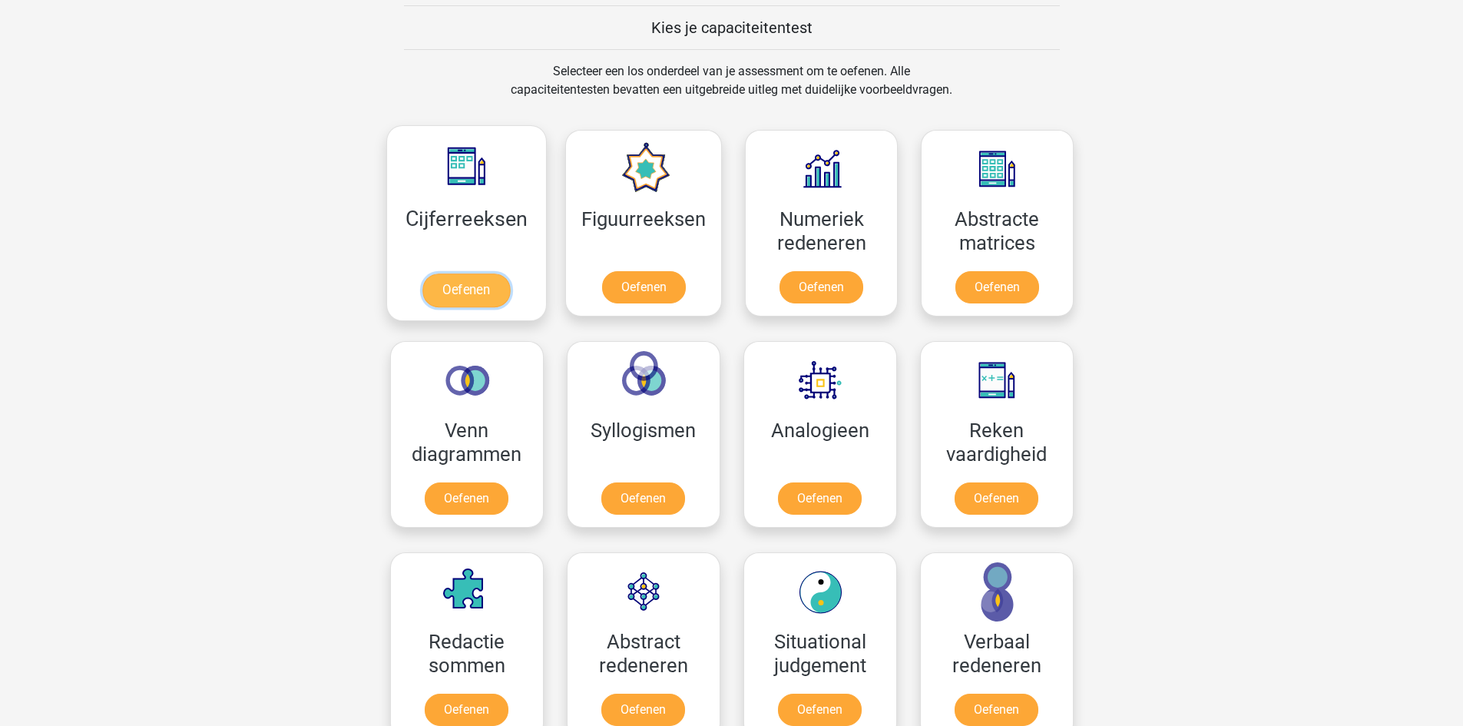
click at [448, 293] on link "Oefenen" at bounding box center [466, 290] width 88 height 34
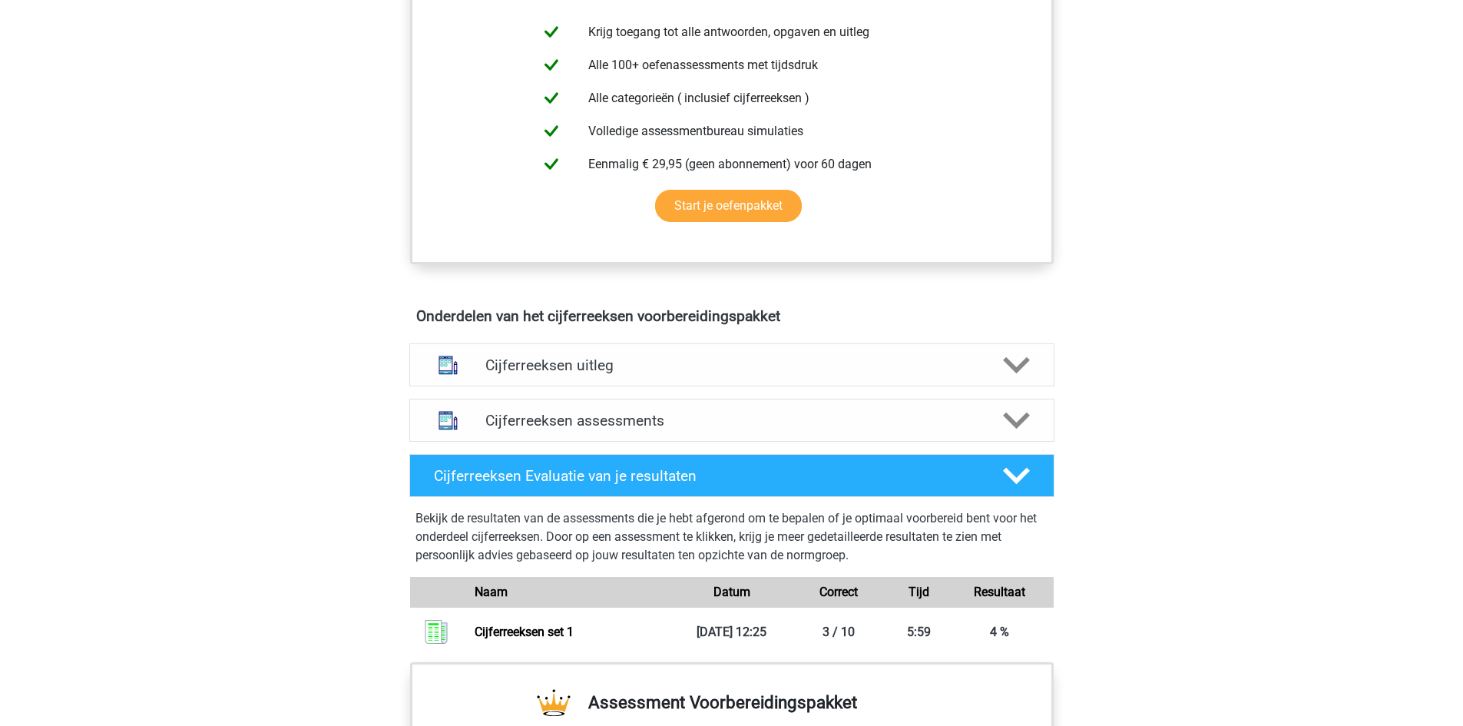
scroll to position [676, 0]
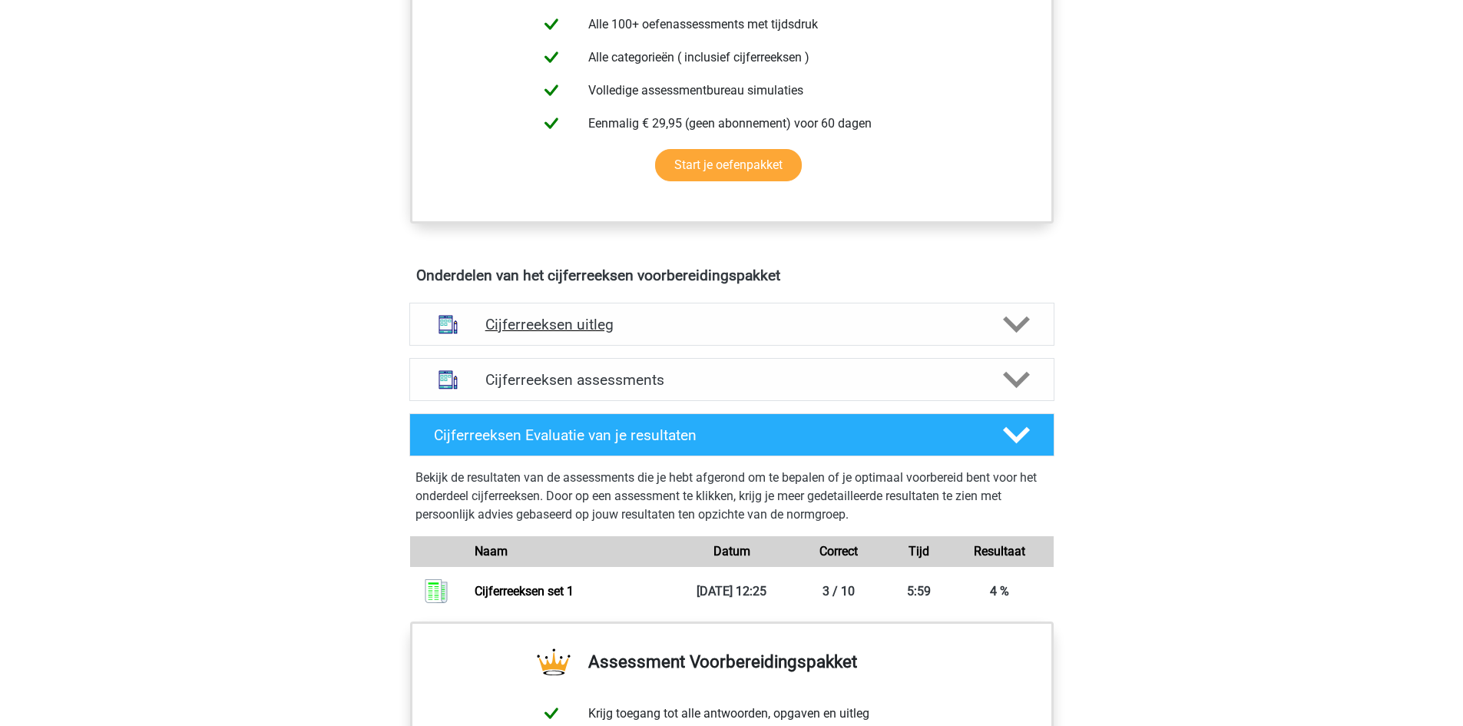
click at [902, 333] on h4 "Cijferreeksen uitleg" at bounding box center [731, 325] width 493 height 18
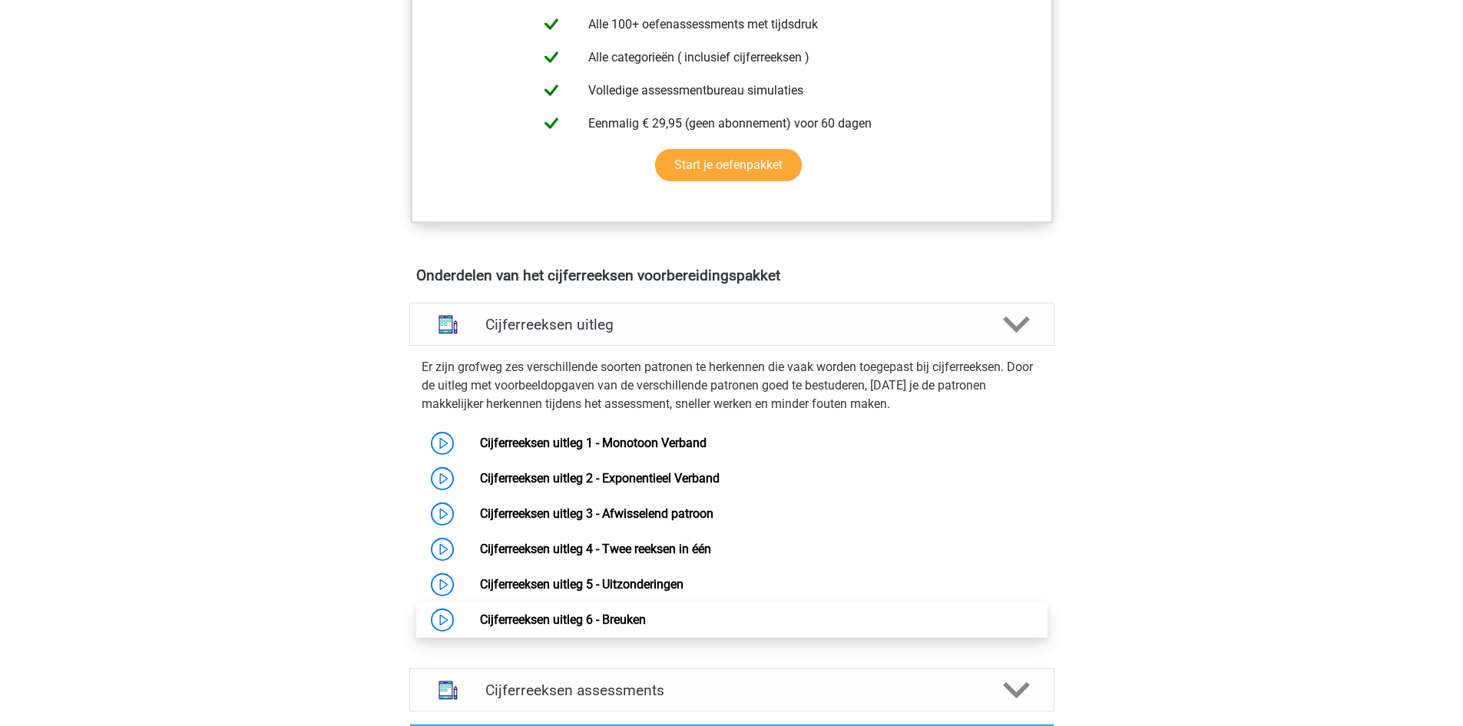
click at [537, 627] on link "Cijferreeksen uitleg 6 - Breuken" at bounding box center [563, 619] width 166 height 15
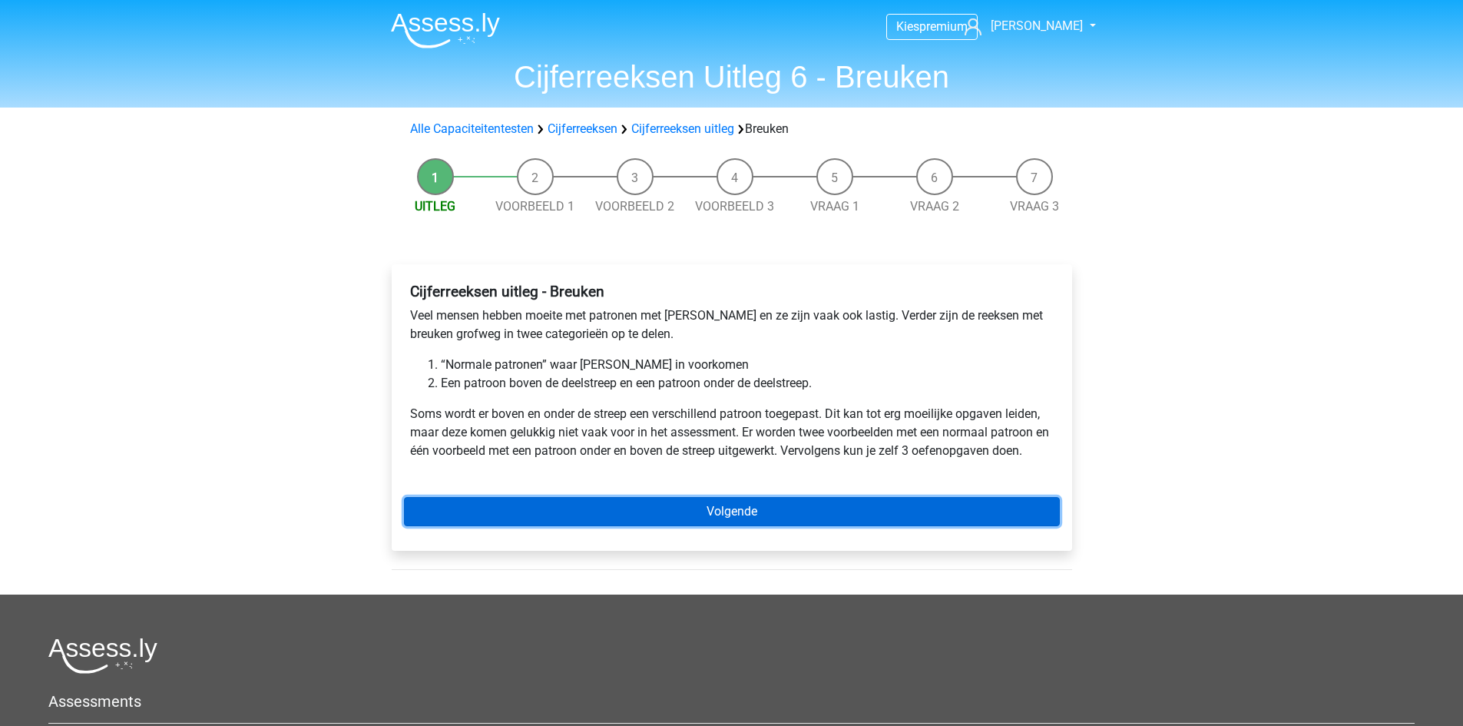
click at [540, 506] on link "Volgende" at bounding box center [732, 511] width 656 height 29
